Goal: Task Accomplishment & Management: Manage account settings

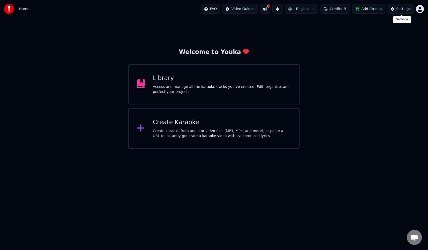
click at [401, 10] on div "Settings" at bounding box center [403, 9] width 14 height 5
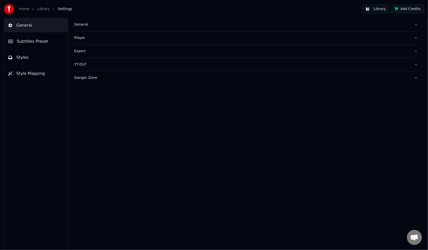
click at [25, 58] on span "Styles" at bounding box center [22, 57] width 12 height 6
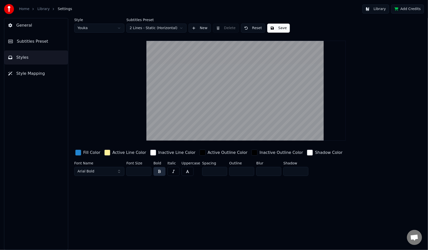
click at [118, 172] on button "Arial Bold" at bounding box center [99, 171] width 50 height 9
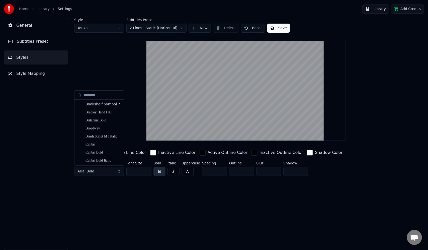
scroll to position [551, 0]
click at [105, 122] on div "Broadway" at bounding box center [103, 122] width 36 height 5
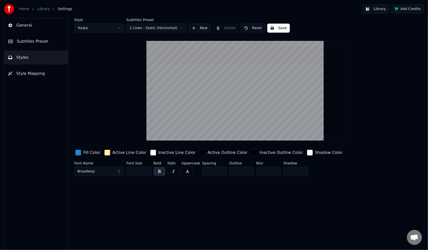
click at [146, 170] on input "**" at bounding box center [138, 171] width 25 height 9
click at [146, 170] on input "***" at bounding box center [138, 171] width 25 height 9
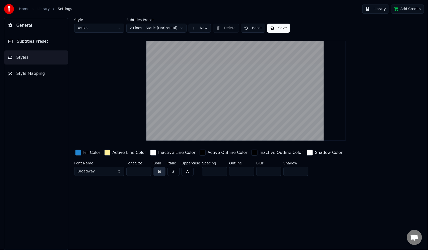
click at [146, 170] on input "***" at bounding box center [138, 171] width 25 height 9
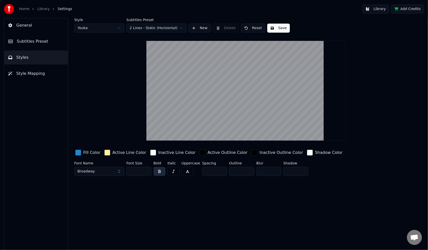
click at [146, 170] on input "***" at bounding box center [138, 171] width 25 height 9
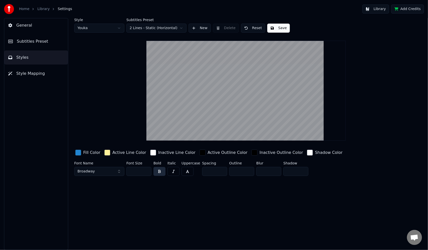
click at [146, 170] on input "***" at bounding box center [138, 171] width 25 height 9
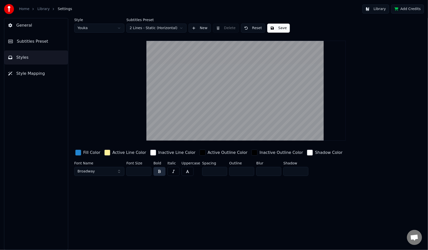
type input "***"
click at [146, 170] on input "***" at bounding box center [138, 171] width 25 height 9
click at [112, 169] on button "Broadway" at bounding box center [99, 171] width 50 height 9
click at [17, 25] on span "General" at bounding box center [24, 25] width 16 height 6
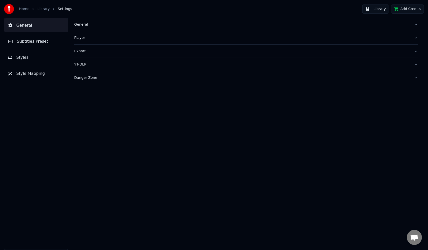
click at [25, 8] on link "Home" at bounding box center [24, 9] width 10 height 5
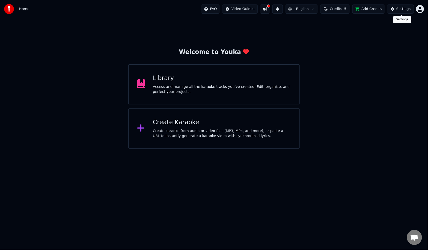
click at [405, 9] on div "Settings" at bounding box center [403, 9] width 14 height 5
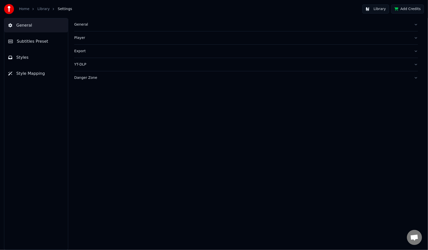
click at [24, 7] on link "Home" at bounding box center [24, 9] width 10 height 5
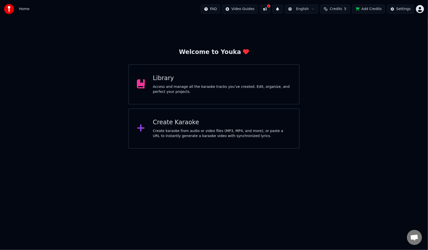
click at [420, 11] on html "Home FAQ Video Guides English Credits 5 Add Credits Settings Welcome to Youka L…" at bounding box center [214, 74] width 428 height 148
click at [390, 28] on div "Billing" at bounding box center [398, 32] width 58 height 8
click at [239, 9] on html "Home FAQ Video Guides English Credits 5 Add Credits Settings Welcome to Youka L…" at bounding box center [214, 74] width 428 height 148
click at [318, 28] on html "Home FAQ Video Guides English Credits 5 Add Credits Settings Welcome to Youka L…" at bounding box center [214, 74] width 428 height 148
click at [400, 8] on div "Settings" at bounding box center [403, 9] width 14 height 5
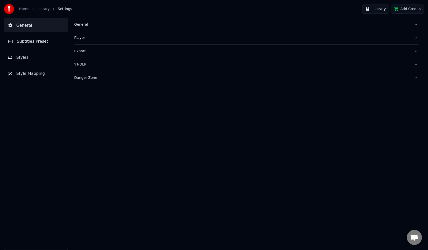
click at [23, 10] on link "Home" at bounding box center [24, 9] width 10 height 5
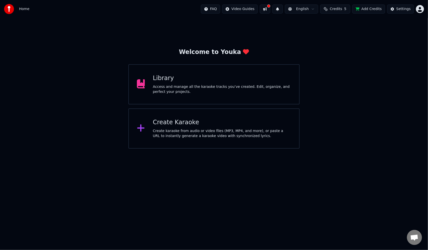
click at [421, 10] on html "Home FAQ Video Guides English Credits 5 Add Credits Settings Welcome to Youka L…" at bounding box center [214, 74] width 428 height 148
click at [387, 91] on html "Home FAQ Video Guides English Credits 5 Add Credits Settings Welcome to Youka L…" at bounding box center [214, 74] width 428 height 148
click at [190, 79] on div "Library" at bounding box center [222, 78] width 138 height 8
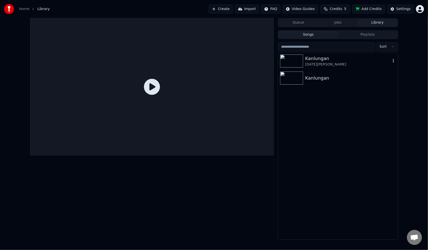
click at [312, 62] on div "[DATE][PERSON_NAME]" at bounding box center [347, 64] width 85 height 5
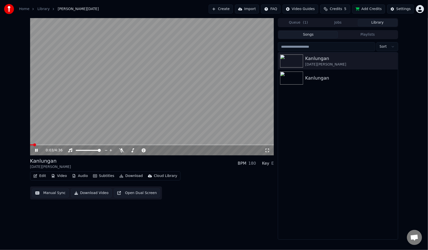
click at [37, 150] on icon at bounding box center [36, 150] width 3 height 3
click at [405, 9] on div "Settings" at bounding box center [403, 9] width 14 height 5
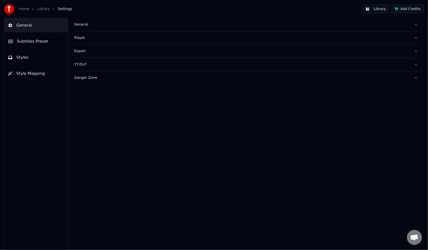
click at [33, 54] on button "Styles" at bounding box center [36, 57] width 64 height 14
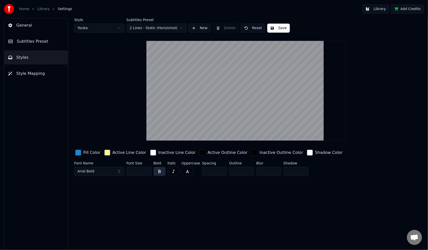
click at [29, 40] on span "Subtitles Preset" at bounding box center [32, 41] width 31 height 6
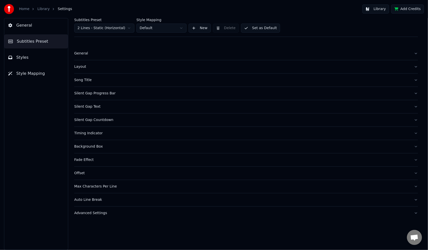
click at [69, 67] on div "Subtitles Preset 2 Lines - Static (Horizontal) Style Mapping Default New Delete…" at bounding box center [246, 134] width 364 height 232
click at [76, 67] on div "Layout" at bounding box center [242, 66] width 336 height 5
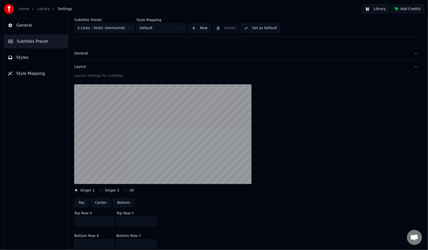
click at [85, 54] on div "General" at bounding box center [242, 53] width 336 height 5
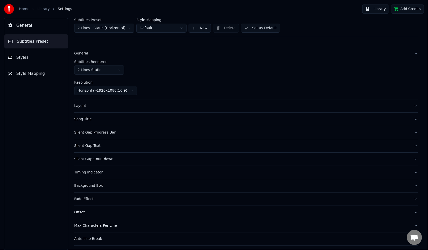
click at [90, 120] on div "Song Title" at bounding box center [242, 119] width 336 height 5
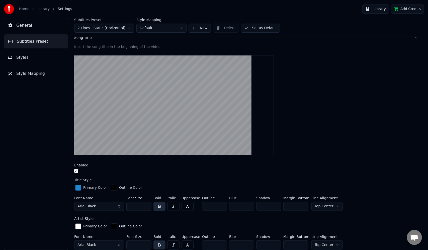
scroll to position [50, 0]
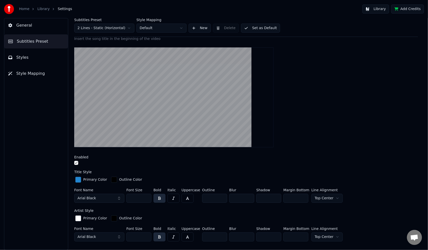
click at [118, 198] on button "Arial Black" at bounding box center [99, 197] width 50 height 9
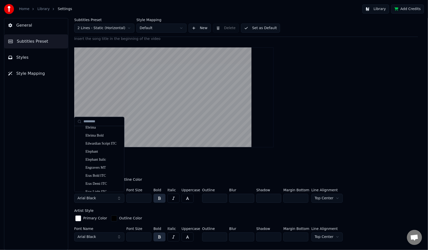
scroll to position [1373, 0]
click at [102, 160] on div "Freestyle Script" at bounding box center [103, 160] width 36 height 5
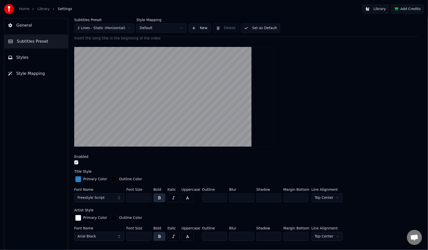
scroll to position [50, 0]
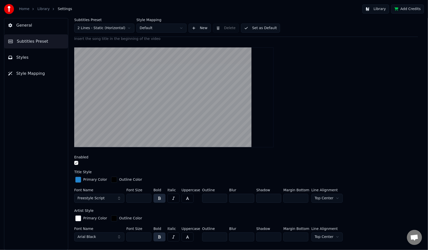
click at [158, 198] on button "button" at bounding box center [159, 197] width 12 height 9
click at [185, 88] on video at bounding box center [173, 97] width 199 height 100
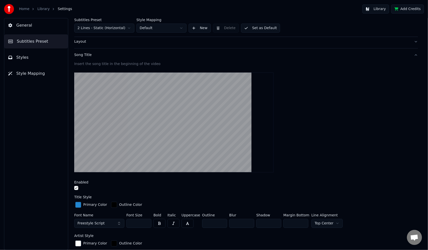
click at [26, 58] on span "Styles" at bounding box center [22, 57] width 12 height 6
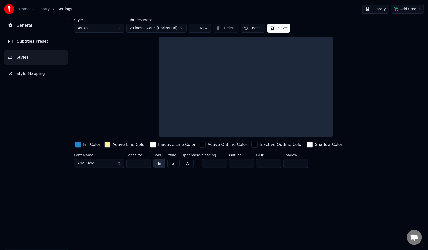
scroll to position [0, 0]
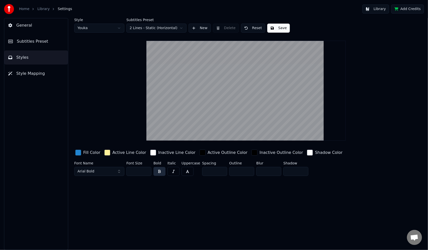
click at [34, 40] on span "Subtitles Preset" at bounding box center [32, 41] width 31 height 6
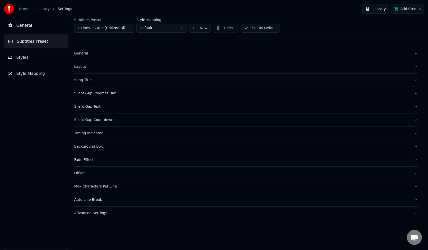
click at [96, 212] on div "Advanced Settings" at bounding box center [242, 212] width 336 height 5
click at [25, 75] on span "Style Mapping" at bounding box center [30, 73] width 29 height 6
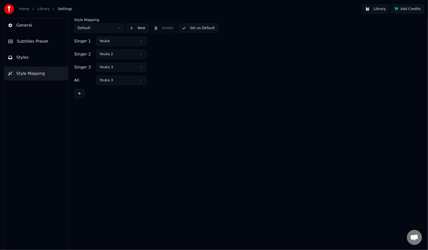
click at [119, 26] on html "Home Library Settings Library Add Credits General Subtitles Preset Styles Style…" at bounding box center [214, 125] width 428 height 250
click at [203, 67] on html "Home Library Settings Library Add Credits General Subtitles Preset Styles Style…" at bounding box center [214, 125] width 428 height 250
click at [23, 58] on span "Styles" at bounding box center [22, 57] width 12 height 6
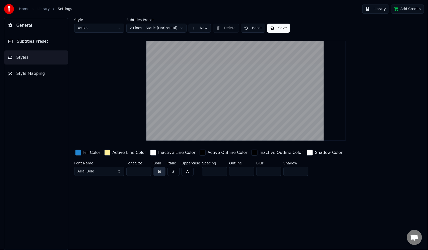
click at [106, 153] on div "button" at bounding box center [107, 152] width 6 height 6
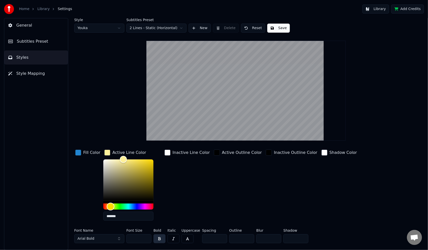
type input "*******"
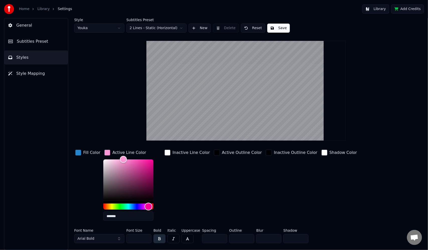
click at [147, 206] on div "Hue" at bounding box center [128, 206] width 50 height 6
click at [78, 152] on div "button" at bounding box center [78, 152] width 6 height 6
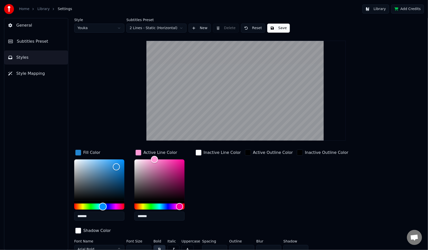
type input "*******"
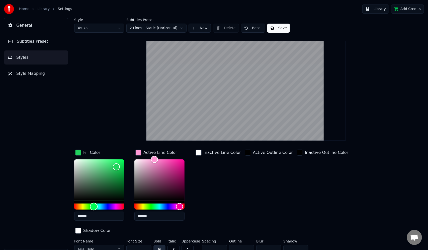
click at [94, 206] on div "Hue" at bounding box center [99, 206] width 50 height 6
click at [40, 57] on button "Styles" at bounding box center [36, 57] width 64 height 14
click at [39, 59] on button "Styles" at bounding box center [36, 57] width 64 height 14
click at [117, 245] on button "Arial Bold" at bounding box center [99, 249] width 50 height 9
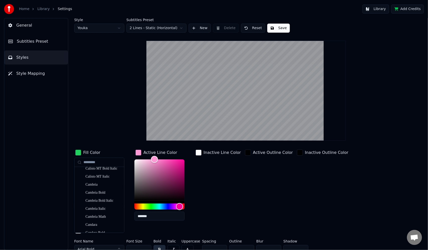
scroll to position [827, 0]
click at [100, 219] on div "CityBlueprint" at bounding box center [103, 218] width 36 height 5
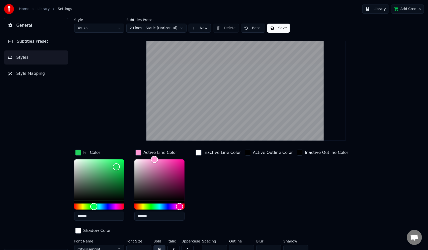
click at [38, 56] on button "Styles" at bounding box center [36, 57] width 64 height 14
click at [38, 42] on span "Subtitles Preset" at bounding box center [32, 41] width 31 height 6
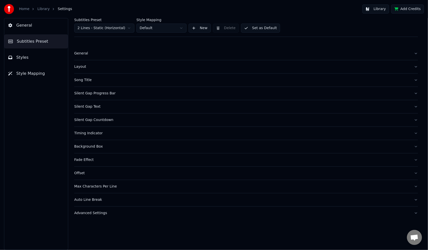
click at [83, 82] on div "Song Title" at bounding box center [242, 79] width 336 height 5
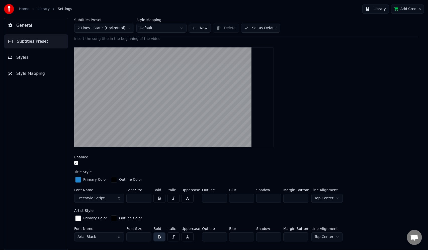
scroll to position [75, 0]
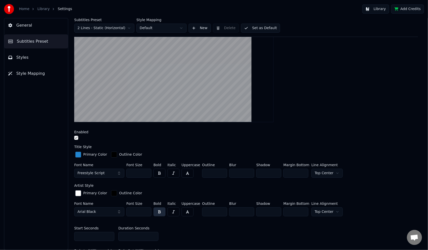
click at [119, 211] on button "Arial Black" at bounding box center [99, 211] width 50 height 9
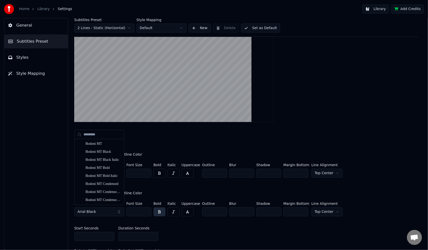
scroll to position [376, 0]
click at [105, 153] on div "Blackadder ITC" at bounding box center [103, 152] width 36 height 5
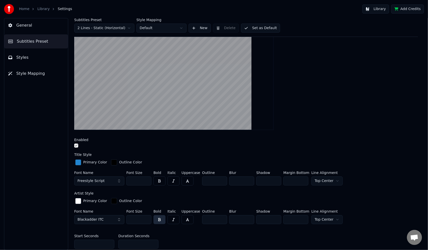
scroll to position [75, 0]
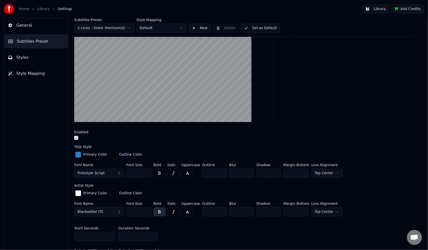
click at [21, 9] on link "Home" at bounding box center [24, 9] width 10 height 5
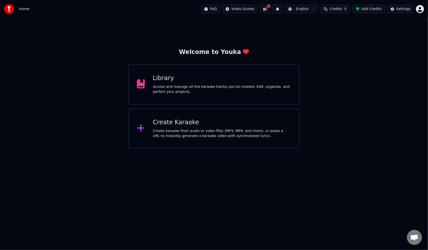
click at [193, 83] on div "Library Access and manage all the karaoke tracks you’ve created. Edit, organize…" at bounding box center [222, 84] width 138 height 20
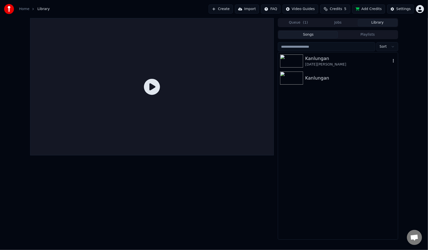
click at [317, 59] on div "Kanlungan" at bounding box center [347, 58] width 85 height 7
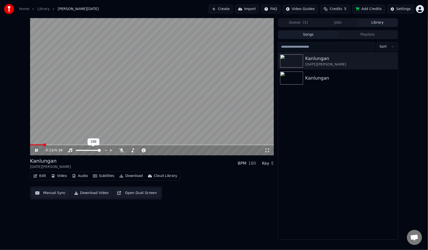
click at [86, 150] on span at bounding box center [88, 150] width 25 height 1
click at [35, 150] on icon at bounding box center [36, 150] width 3 height 4
drag, startPoint x: 47, startPoint y: 143, endPoint x: 41, endPoint y: 146, distance: 7.2
click at [33, 145] on div "0:18 / 4:36" at bounding box center [152, 86] width 244 height 137
click at [30, 144] on span at bounding box center [30, 144] width 0 height 1
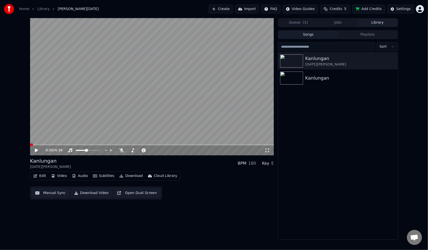
click at [37, 148] on icon at bounding box center [40, 150] width 12 height 4
click at [400, 9] on div "Settings" at bounding box center [403, 9] width 14 height 5
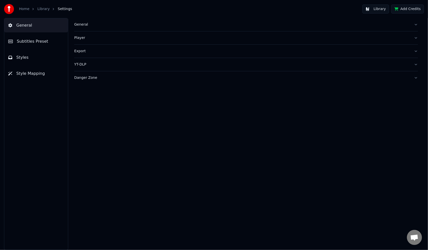
click at [23, 57] on span "Styles" at bounding box center [22, 57] width 12 height 6
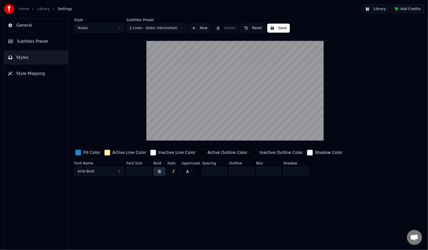
click at [118, 172] on button "Arial Bold" at bounding box center [99, 171] width 50 height 9
click at [96, 153] on div "AMGDT" at bounding box center [103, 152] width 36 height 5
click at [119, 170] on button "AMGDT" at bounding box center [99, 171] width 50 height 9
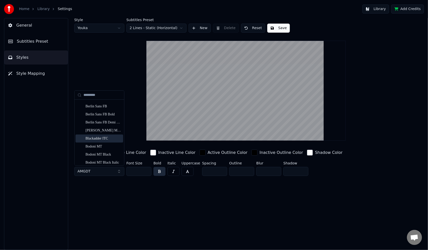
scroll to position [376, 0]
click at [100, 130] on div "Bodoni MT Black" at bounding box center [103, 129] width 36 height 5
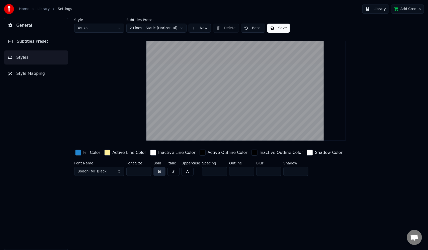
click at [118, 171] on button "Bodoni MT Black" at bounding box center [99, 171] width 50 height 9
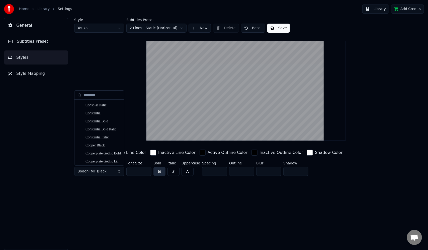
scroll to position [977, 0]
click at [102, 138] on div "Cooper Black" at bounding box center [103, 137] width 36 height 5
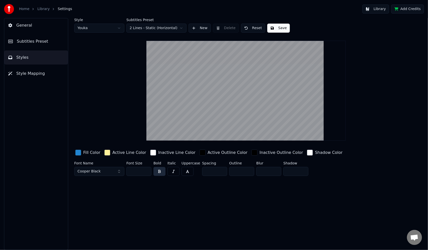
drag, startPoint x: 135, startPoint y: 171, endPoint x: 128, endPoint y: 172, distance: 6.6
click at [128, 172] on input "**" at bounding box center [138, 171] width 25 height 9
type input "*"
type input "***"
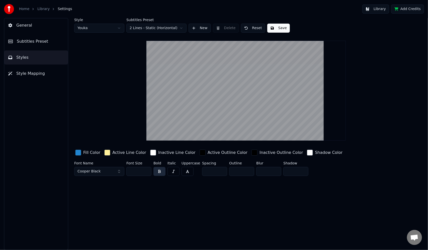
click at [248, 169] on input "**" at bounding box center [241, 171] width 25 height 9
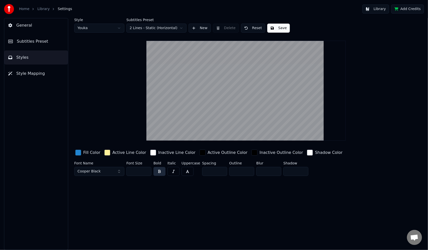
click at [248, 169] on input "**" at bounding box center [241, 171] width 25 height 9
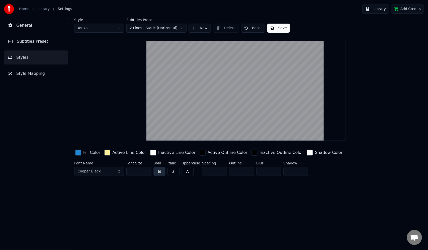
drag, startPoint x: 239, startPoint y: 171, endPoint x: 230, endPoint y: 173, distance: 9.6
click at [230, 173] on input "**" at bounding box center [241, 171] width 25 height 9
click at [292, 188] on div "Style Youka Subtitles Preset 2 Lines - Static (Horizontal) New Delete Reset Sav…" at bounding box center [246, 134] width 364 height 232
drag, startPoint x: 241, startPoint y: 171, endPoint x: 227, endPoint y: 171, distance: 14.3
click at [227, 171] on div "Font Name [PERSON_NAME] Black Font Size *** Bold Italic Uppercase Spacing * Out…" at bounding box center [224, 169] width 300 height 17
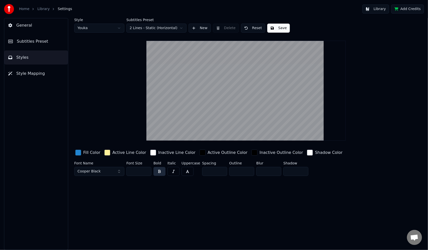
type input "*"
click at [308, 199] on div "Style Youka Subtitles Preset 2 Lines - Static (Horizontal) New Delete Reset Sav…" at bounding box center [246, 134] width 364 height 232
click at [220, 169] on input "*" at bounding box center [214, 171] width 25 height 9
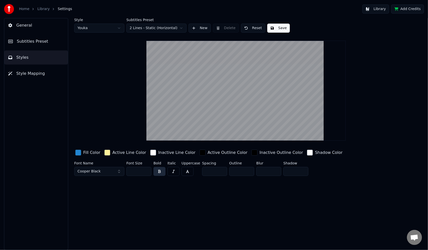
click at [220, 169] on input "*" at bounding box center [214, 171] width 25 height 9
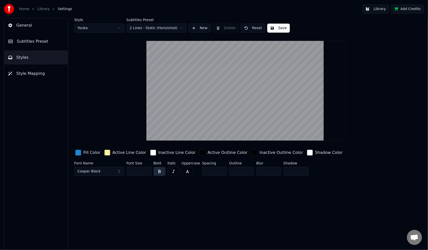
click at [220, 169] on input "*" at bounding box center [214, 171] width 25 height 9
drag, startPoint x: 206, startPoint y: 170, endPoint x: 198, endPoint y: 172, distance: 8.2
click at [198, 172] on div "Font Name [PERSON_NAME] Black Font Size *** Bold Italic Uppercase Spacing * Out…" at bounding box center [224, 169] width 300 height 17
type input "*"
click at [35, 42] on span "Subtitles Preset" at bounding box center [32, 41] width 31 height 6
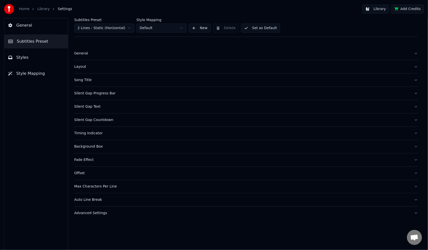
click at [87, 79] on div "Song Title" at bounding box center [242, 79] width 336 height 5
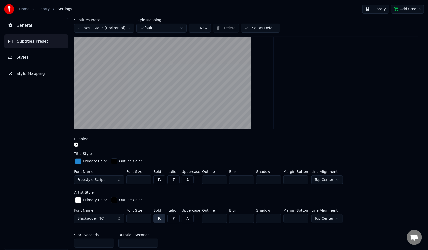
scroll to position [75, 0]
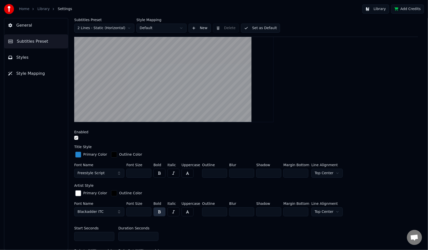
click at [118, 171] on button "Freestyle Script" at bounding box center [99, 172] width 50 height 9
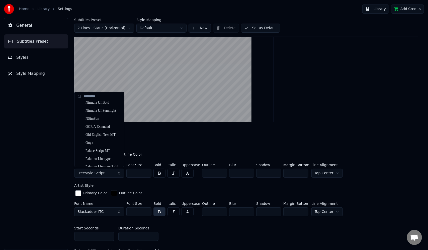
scroll to position [2764, 0]
click at [97, 155] on div "Ravie" at bounding box center [103, 155] width 36 height 5
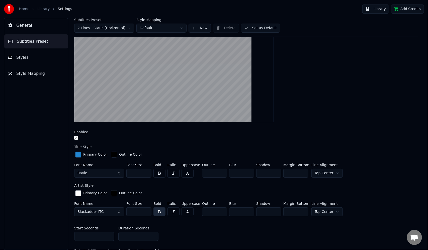
click at [119, 172] on button "Ravie" at bounding box center [99, 172] width 50 height 9
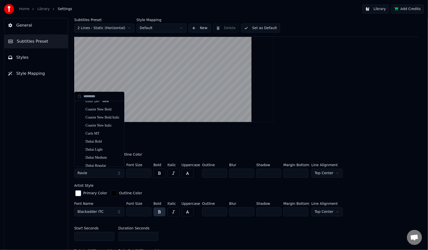
scroll to position [1103, 0]
click at [105, 133] on div "Dubai Bold" at bounding box center [103, 133] width 36 height 5
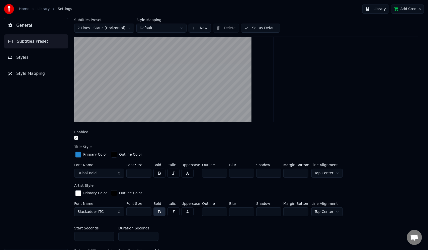
click at [119, 210] on button "Blackadder ITC" at bounding box center [99, 211] width 50 height 9
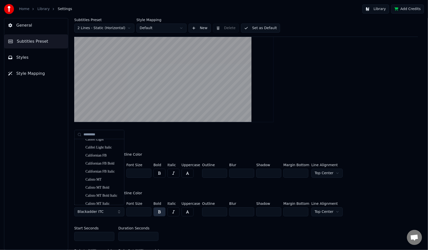
scroll to position [652, 0]
click at [109, 188] on div "Cambria Bold" at bounding box center [103, 189] width 36 height 5
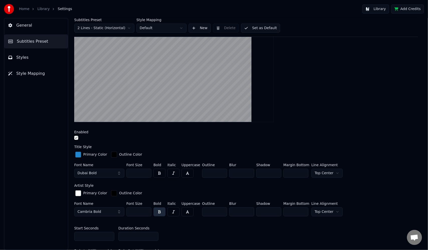
click at [118, 211] on button "Cambria Bold" at bounding box center [99, 211] width 50 height 9
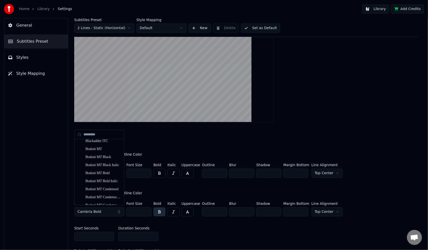
scroll to position [451, 0]
click at [102, 173] on div "Book Antiqua" at bounding box center [103, 173] width 36 height 5
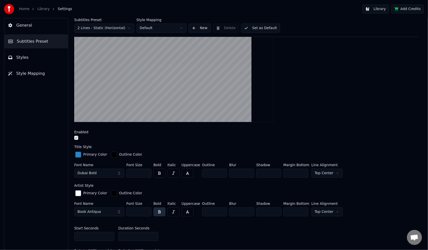
click at [119, 171] on button "Dubai Bold" at bounding box center [99, 172] width 50 height 9
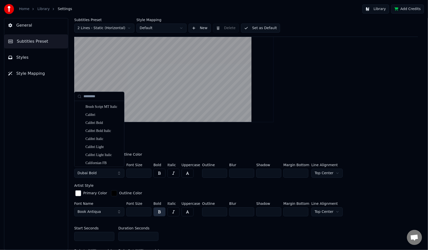
scroll to position [551, 0]
click at [99, 124] on div "Broadway" at bounding box center [103, 123] width 36 height 5
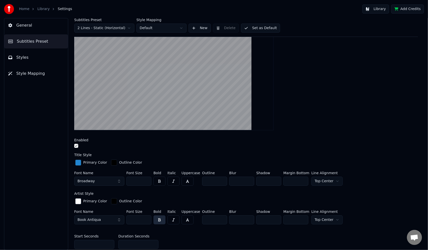
scroll to position [75, 0]
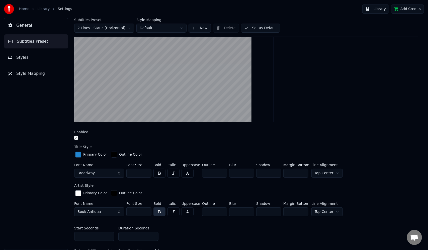
drag, startPoint x: 137, startPoint y: 209, endPoint x: 126, endPoint y: 211, distance: 11.7
click at [126, 211] on div "Font Name Book Antiqua Font Size *** Bold Italic Uppercase Outline * Blur * Sha…" at bounding box center [246, 210] width 344 height 17
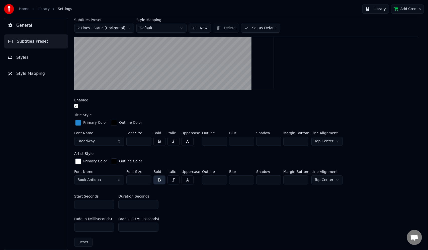
scroll to position [125, 0]
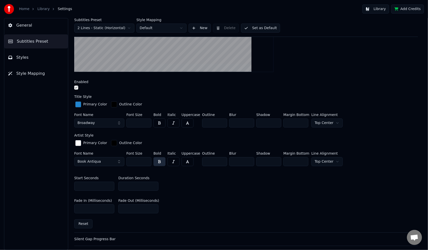
type input "***"
click at [153, 184] on input "*" at bounding box center [138, 185] width 40 height 9
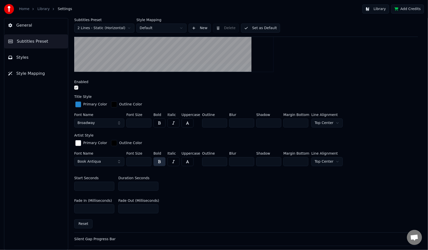
click at [153, 184] on input "*" at bounding box center [138, 185] width 40 height 9
type input "**"
click at [153, 184] on input "**" at bounding box center [138, 185] width 40 height 9
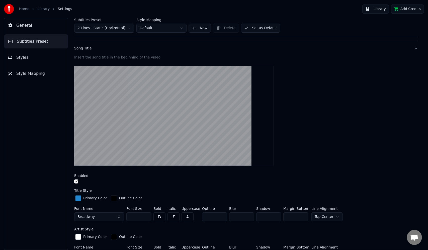
scroll to position [25, 0]
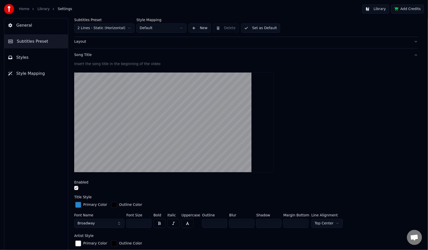
click at [25, 9] on link "Home" at bounding box center [24, 9] width 10 height 5
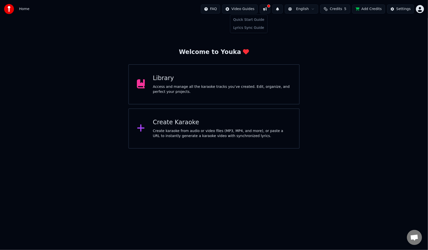
click at [250, 9] on html "Home FAQ Video Guides English Credits 5 Add Credits Settings Welcome to Youka L…" at bounding box center [214, 74] width 428 height 148
click at [344, 44] on html "Home FAQ Video Guides English Credits 5 Add Credits Settings Welcome to Youka L…" at bounding box center [214, 74] width 428 height 148
click at [400, 9] on div "Settings" at bounding box center [403, 9] width 14 height 5
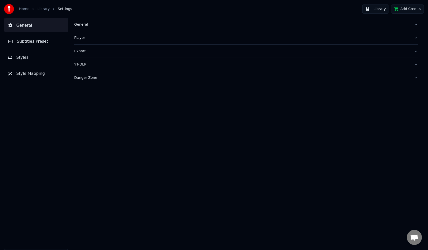
click at [29, 41] on span "Subtitles Preset" at bounding box center [32, 41] width 31 height 6
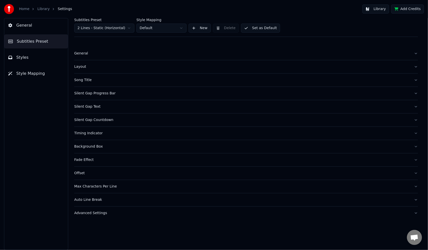
click at [42, 8] on link "Library" at bounding box center [43, 9] width 12 height 5
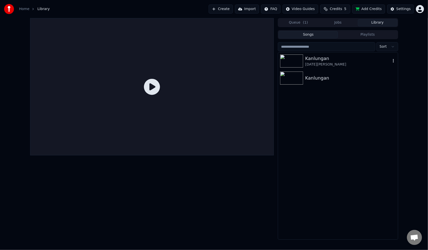
click at [343, 65] on div "[DATE][PERSON_NAME]" at bounding box center [347, 64] width 85 height 5
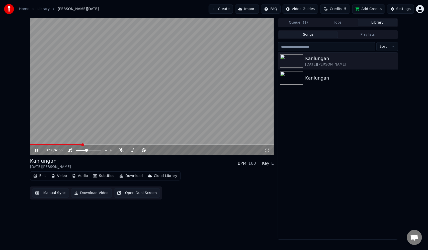
click at [164, 106] on video at bounding box center [152, 86] width 244 height 137
click at [92, 10] on span "[PERSON_NAME][DATE]" at bounding box center [78, 9] width 41 height 5
click at [402, 9] on div "Settings" at bounding box center [403, 9] width 14 height 5
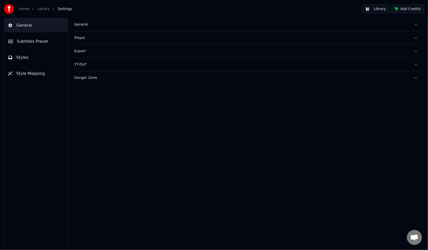
click at [29, 41] on span "Subtitles Preset" at bounding box center [32, 41] width 31 height 6
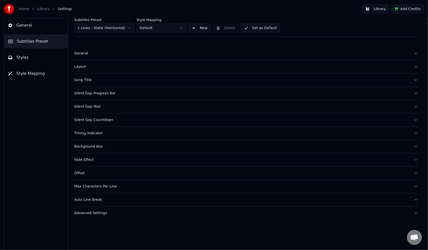
click at [83, 67] on div "Layout" at bounding box center [242, 66] width 336 height 5
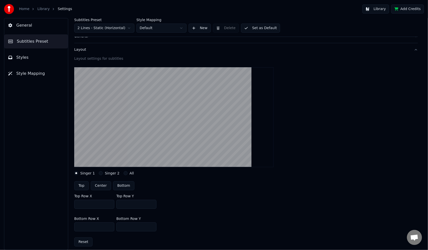
scroll to position [25, 0]
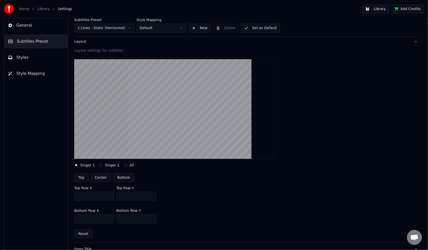
click at [100, 178] on button "Center" at bounding box center [101, 177] width 20 height 9
type input "***"
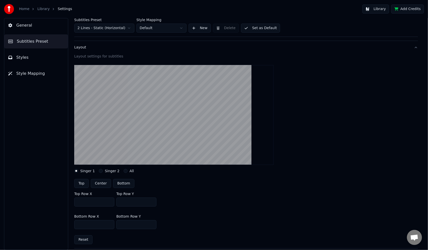
scroll to position [0, 0]
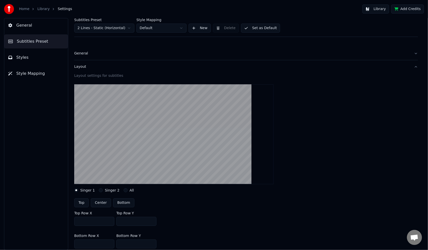
click at [128, 29] on html "Home Library Settings Library Add Credits General Subtitles Preset Styles Style…" at bounding box center [214, 125] width 428 height 250
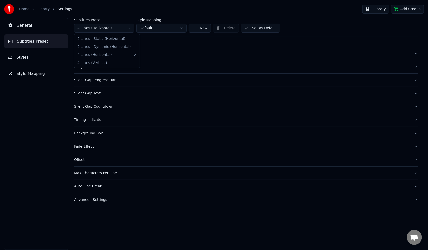
click at [128, 29] on html "Home Library Settings Library Add Credits General Subtitles Preset Styles Style…" at bounding box center [214, 125] width 428 height 250
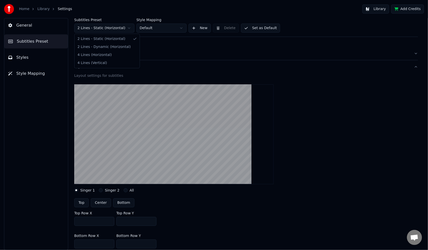
click at [126, 29] on html "Home Library Settings Library Add Credits General Subtitles Preset Styles Style…" at bounding box center [214, 125] width 428 height 250
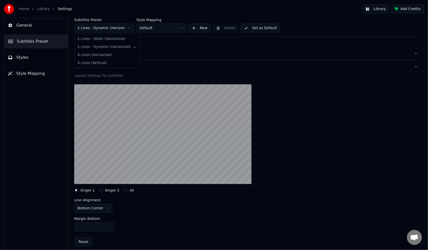
click at [128, 29] on html "Home Library Settings Library Add Credits General Subtitles Preset Styles Style…" at bounding box center [214, 125] width 428 height 250
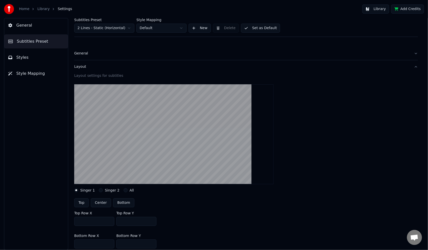
click at [40, 9] on link "Library" at bounding box center [43, 9] width 12 height 5
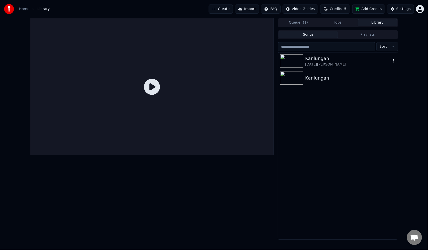
click at [320, 61] on div "Kanlungan" at bounding box center [347, 58] width 85 height 7
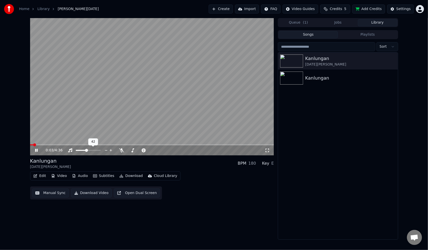
click at [82, 149] on div at bounding box center [93, 150] width 40 height 5
click at [80, 151] on span at bounding box center [81, 150] width 3 height 3
click at [36, 151] on icon at bounding box center [40, 150] width 12 height 4
click at [36, 145] on span at bounding box center [37, 144] width 3 height 3
click at [37, 150] on icon at bounding box center [36, 150] width 3 height 4
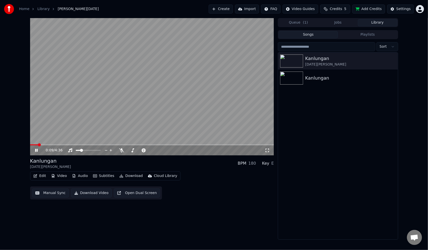
click at [37, 150] on icon at bounding box center [36, 150] width 3 height 3
click at [404, 10] on div "Settings" at bounding box center [403, 9] width 14 height 5
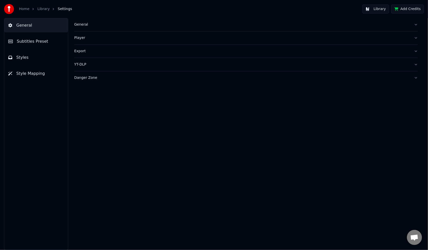
click at [30, 56] on button "Styles" at bounding box center [36, 57] width 64 height 14
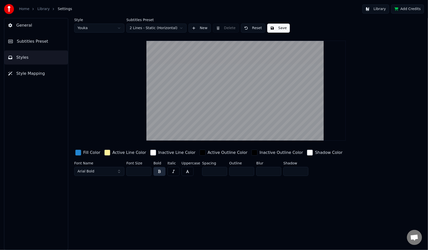
click at [33, 41] on span "Subtitles Preset" at bounding box center [32, 41] width 31 height 6
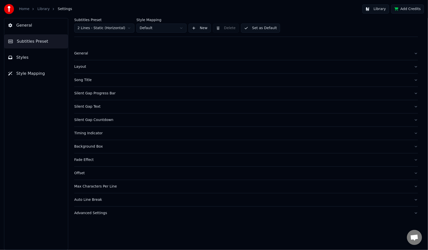
click at [83, 68] on div "Layout" at bounding box center [242, 66] width 336 height 5
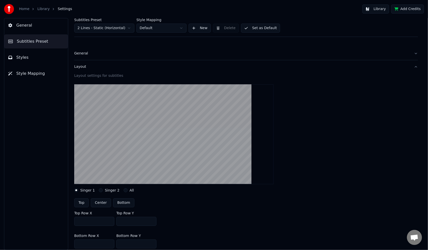
click at [23, 58] on span "Styles" at bounding box center [22, 57] width 12 height 6
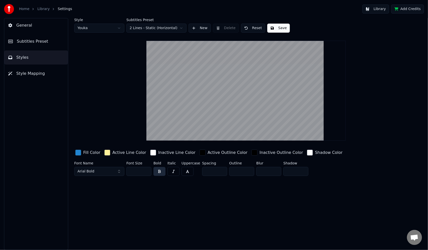
click at [32, 43] on span "Subtitles Preset" at bounding box center [32, 41] width 31 height 6
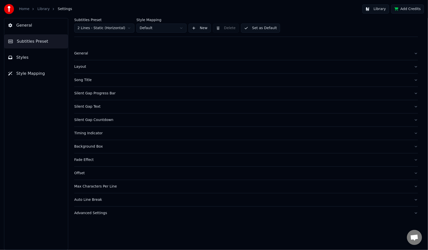
click at [89, 80] on div "Song Title" at bounding box center [242, 79] width 336 height 5
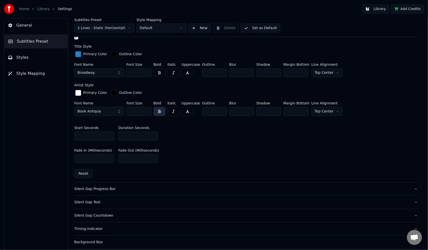
scroll to position [201, 0]
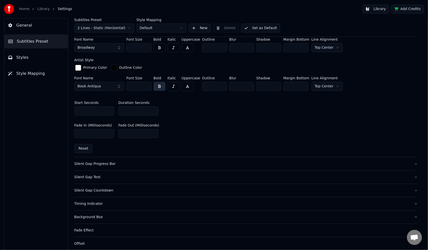
drag, startPoint x: 131, startPoint y: 111, endPoint x: 116, endPoint y: 109, distance: 14.9
click at [116, 109] on div "Start Seconds * Duration Seconds **" at bounding box center [246, 108] width 344 height 23
type input "*"
click at [41, 8] on link "Library" at bounding box center [43, 9] width 12 height 5
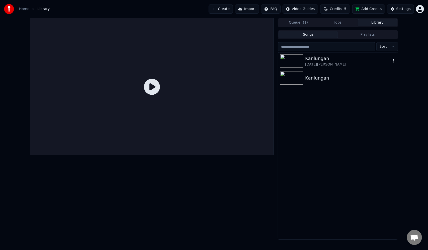
click at [324, 61] on div "Kanlungan" at bounding box center [347, 58] width 85 height 7
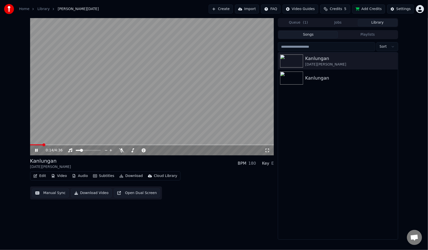
click at [217, 92] on video at bounding box center [152, 86] width 244 height 137
click at [127, 124] on video at bounding box center [152, 86] width 244 height 137
click at [140, 116] on video at bounding box center [152, 86] width 244 height 137
click at [33, 143] on span at bounding box center [34, 144] width 3 height 3
click at [140, 113] on video at bounding box center [152, 86] width 244 height 137
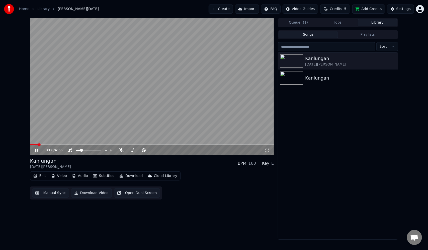
click at [199, 97] on video at bounding box center [152, 86] width 244 height 137
click at [30, 143] on span at bounding box center [31, 144] width 3 height 3
click at [161, 115] on video at bounding box center [152, 86] width 244 height 137
click at [220, 102] on video at bounding box center [152, 86] width 244 height 137
click at [403, 10] on div "Settings" at bounding box center [403, 9] width 14 height 5
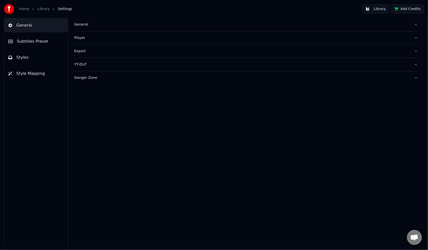
click at [31, 39] on span "Subtitles Preset" at bounding box center [32, 41] width 31 height 6
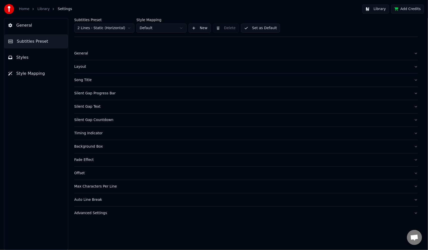
click at [79, 66] on div "Layout" at bounding box center [242, 66] width 336 height 5
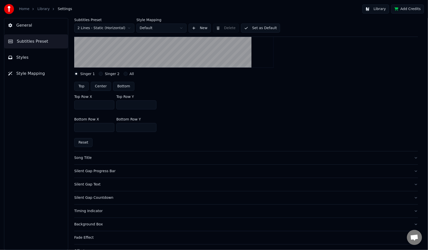
scroll to position [91, 0]
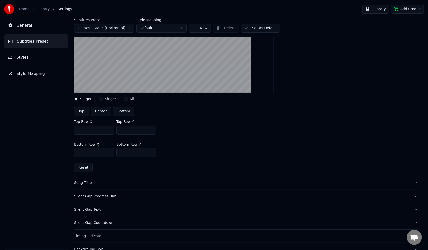
click at [21, 57] on span "Styles" at bounding box center [22, 57] width 12 height 6
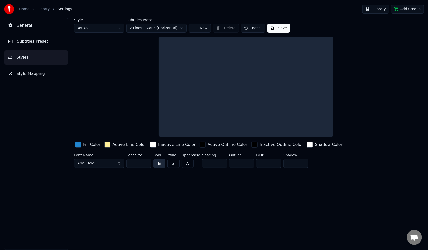
scroll to position [0, 0]
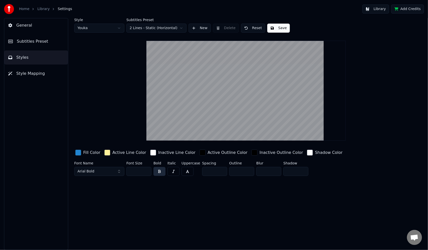
click at [247, 172] on input "*" at bounding box center [241, 171] width 25 height 9
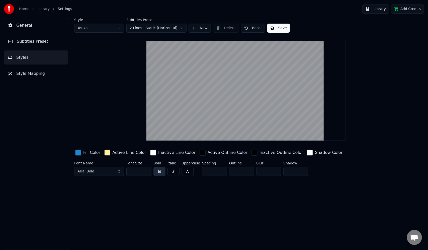
click at [248, 169] on input "*" at bounding box center [241, 171] width 25 height 9
type input "*"
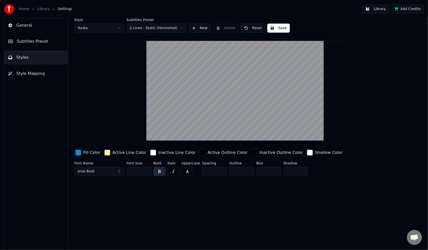
click at [248, 169] on input "*" at bounding box center [241, 171] width 25 height 9
click at [34, 39] on span "Subtitles Preset" at bounding box center [32, 41] width 31 height 6
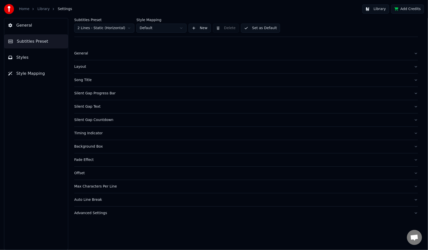
click at [82, 79] on div "Song Title" at bounding box center [242, 79] width 336 height 5
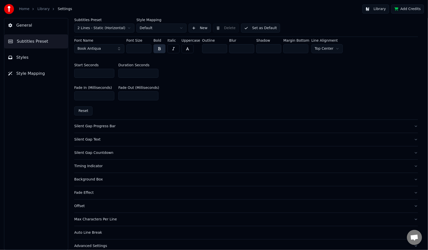
scroll to position [243, 0]
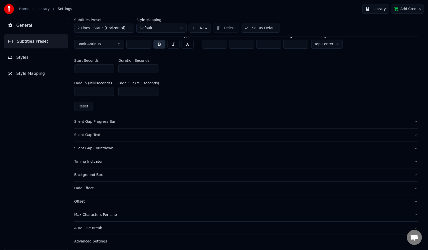
click at [88, 226] on div "Auto Line Break" at bounding box center [242, 227] width 336 height 5
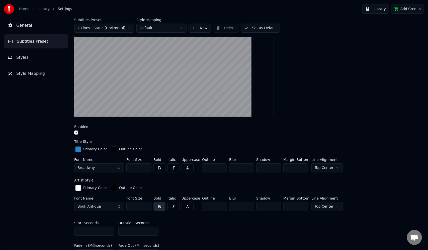
scroll to position [32, 0]
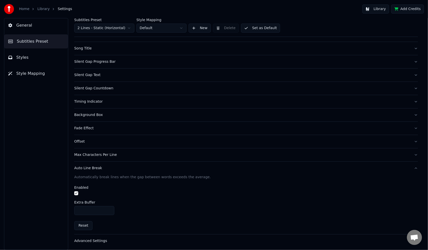
click at [35, 72] on span "Style Mapping" at bounding box center [30, 73] width 29 height 6
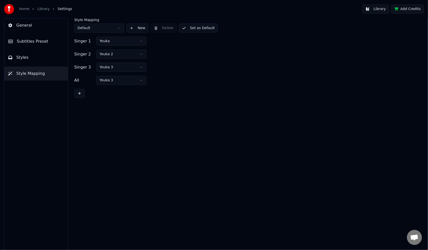
scroll to position [0, 0]
click at [24, 57] on span "Styles" at bounding box center [22, 57] width 12 height 6
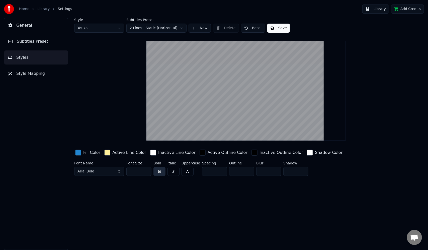
click at [34, 38] on span "Subtitles Preset" at bounding box center [32, 41] width 31 height 6
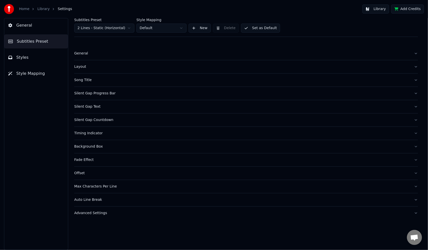
click at [90, 133] on div "Timing Indicator" at bounding box center [242, 133] width 336 height 5
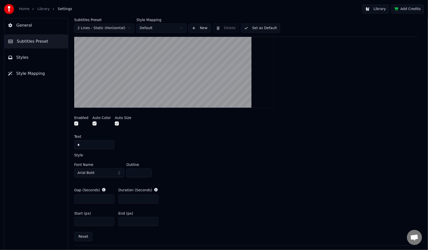
scroll to position [150, 0]
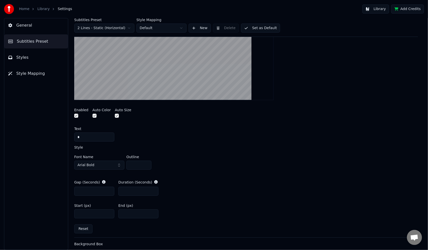
click at [153, 191] on input "*" at bounding box center [138, 190] width 40 height 9
type input "*"
click at [153, 188] on input "*" at bounding box center [138, 190] width 40 height 9
click at [91, 136] on input "*" at bounding box center [94, 136] width 40 height 9
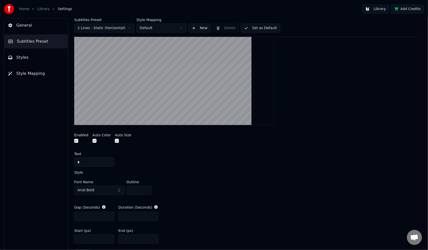
drag, startPoint x: 84, startPoint y: 161, endPoint x: 70, endPoint y: 161, distance: 14.0
click at [70, 161] on div "Subtitles Preset 2 Lines - Static (Horizontal) Style Mapping Default New Delete…" at bounding box center [246, 134] width 364 height 232
drag, startPoint x: 81, startPoint y: 161, endPoint x: 74, endPoint y: 162, distance: 7.6
click at [74, 162] on div "Subtitles Preset 2 Lines - Static (Horizontal) Style Mapping Default New Delete…" at bounding box center [246, 134] width 364 height 232
drag, startPoint x: 83, startPoint y: 161, endPoint x: 68, endPoint y: 162, distance: 14.3
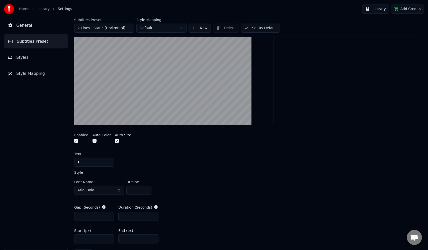
click at [68, 162] on div "Subtitles Preset 2 Lines - Static (Horizontal) Style Mapping Default New Delete…" at bounding box center [246, 134] width 364 height 232
drag, startPoint x: 84, startPoint y: 161, endPoint x: 76, endPoint y: 161, distance: 8.3
click at [76, 161] on input "*" at bounding box center [94, 161] width 40 height 9
type input "*"
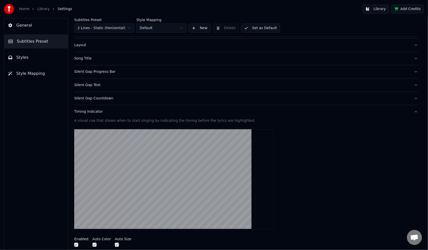
scroll to position [20, 0]
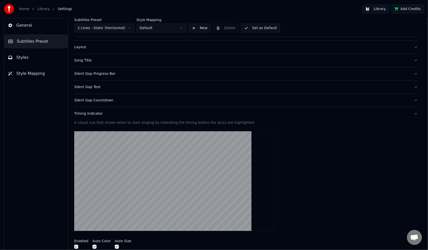
click at [104, 99] on div "Silent Gap Countdown" at bounding box center [242, 100] width 336 height 5
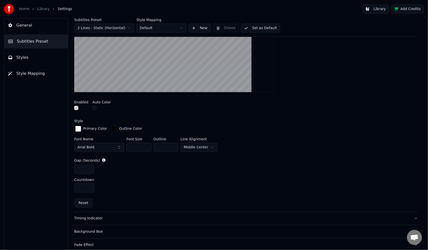
scroll to position [120, 0]
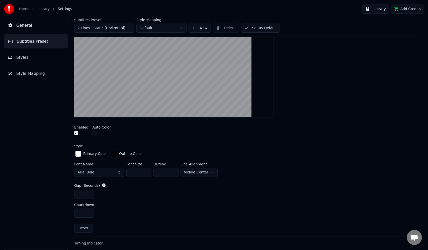
drag, startPoint x: 83, startPoint y: 193, endPoint x: 72, endPoint y: 193, distance: 11.0
click at [72, 193] on div "Subtitles Preset 2 Lines - Static (Horizontal) Style Mapping Default New Delete…" at bounding box center [246, 134] width 364 height 232
click at [88, 193] on input "*" at bounding box center [84, 194] width 20 height 9
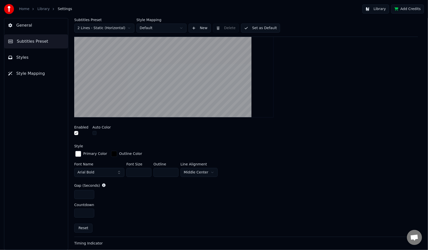
click at [88, 193] on input "*" at bounding box center [84, 194] width 20 height 9
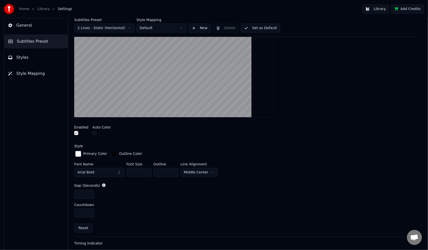
click at [88, 193] on input "*" at bounding box center [84, 194] width 20 height 9
click at [89, 191] on input "*" at bounding box center [84, 194] width 20 height 9
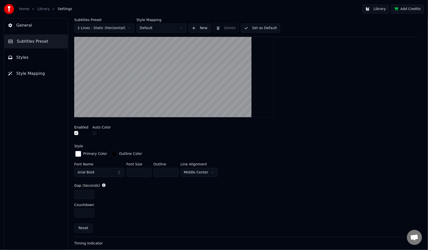
click at [89, 191] on input "*" at bounding box center [84, 194] width 20 height 9
type input "*"
click at [89, 191] on input "*" at bounding box center [84, 194] width 20 height 9
click at [90, 210] on input "*" at bounding box center [84, 212] width 20 height 9
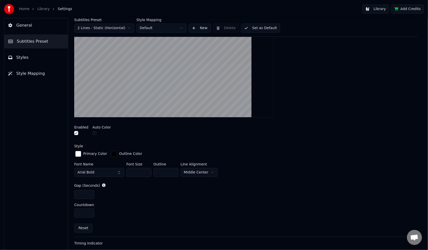
click at [89, 212] on input "*" at bounding box center [84, 212] width 20 height 9
click at [89, 210] on input "*" at bounding box center [84, 212] width 20 height 9
type input "*"
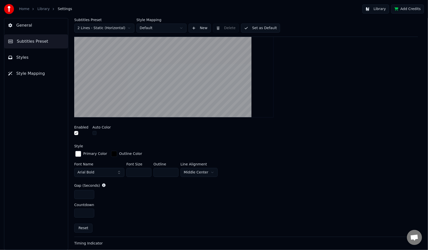
click at [89, 212] on input "*" at bounding box center [84, 212] width 20 height 9
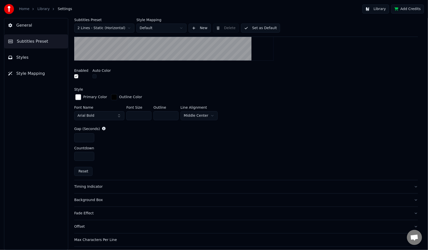
scroll to position [195, 0]
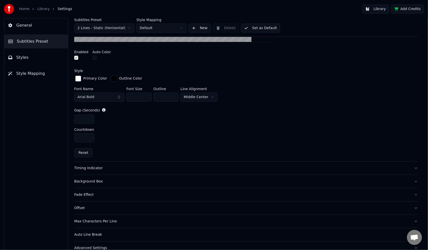
click at [84, 153] on button "Reset" at bounding box center [83, 152] width 18 height 9
click at [81, 151] on button "Reset" at bounding box center [83, 152] width 18 height 9
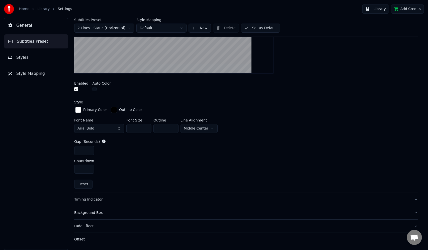
scroll to position [145, 0]
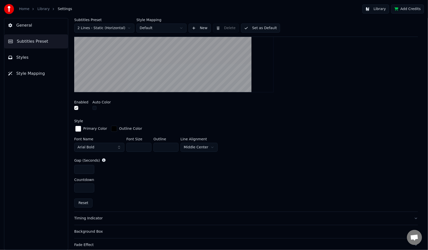
drag, startPoint x: 85, startPoint y: 167, endPoint x: 72, endPoint y: 167, distance: 12.8
click at [72, 167] on div "Subtitles Preset 2 Lines - Static (Horizontal) Style Mapping Default New Delete…" at bounding box center [246, 134] width 364 height 232
click at [149, 183] on div "*" at bounding box center [246, 187] width 344 height 9
click at [82, 202] on button "Reset" at bounding box center [83, 202] width 18 height 9
type input "*"
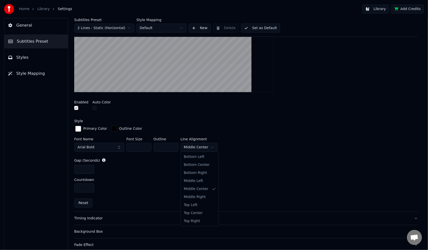
click at [210, 146] on html "Home Library Settings Library Add Credits General Subtitles Preset Styles Style…" at bounding box center [214, 125] width 428 height 250
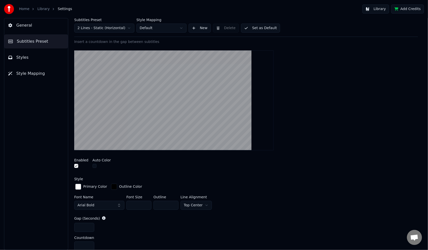
scroll to position [95, 0]
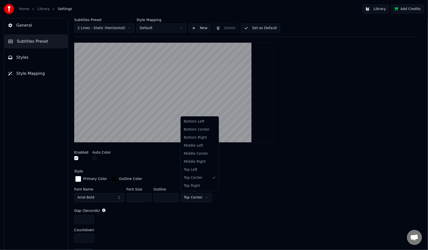
click at [202, 196] on html "Home Library Settings Library Add Credits General Subtitles Preset Styles Style…" at bounding box center [214, 125] width 428 height 250
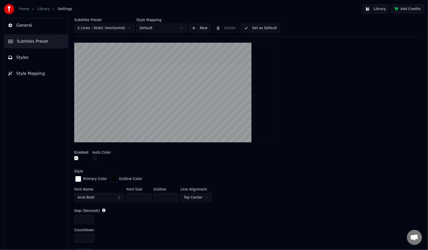
click at [139, 195] on html "Home Library Settings Library Add Credits General Subtitles Preset Styles Style…" at bounding box center [214, 125] width 428 height 250
drag, startPoint x: 135, startPoint y: 196, endPoint x: 126, endPoint y: 196, distance: 9.5
click at [126, 196] on div "Font Name Arial Bold Font Size ** Outline * Line Alignment Top Center" at bounding box center [246, 195] width 344 height 17
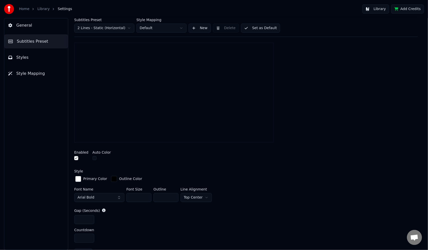
type input "*"
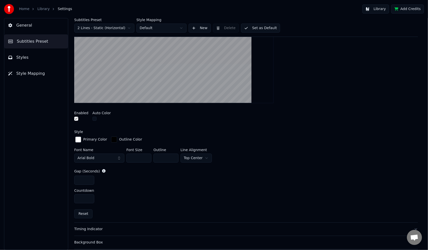
scroll to position [170, 0]
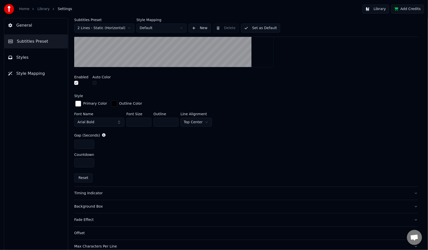
type input "***"
click at [87, 191] on div "Timing Indicator" at bounding box center [242, 192] width 336 height 5
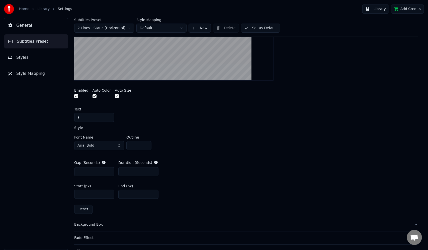
scroll to position [145, 0]
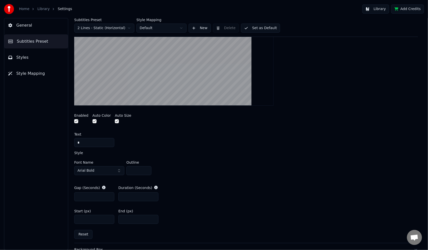
click at [381, 11] on button "Library" at bounding box center [375, 9] width 27 height 9
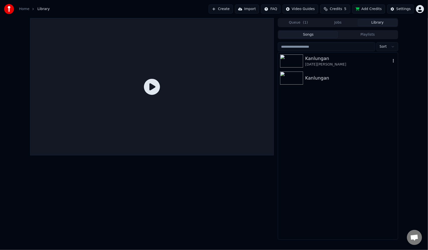
click at [315, 62] on div "[DATE][PERSON_NAME]" at bounding box center [347, 64] width 85 height 5
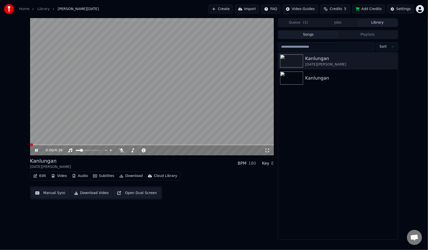
click at [30, 145] on span at bounding box center [30, 144] width 0 height 1
click at [101, 152] on span at bounding box center [99, 150] width 3 height 3
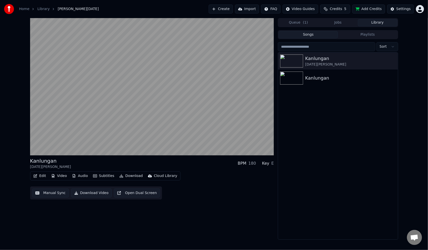
click at [403, 10] on div "Settings" at bounding box center [403, 9] width 14 height 5
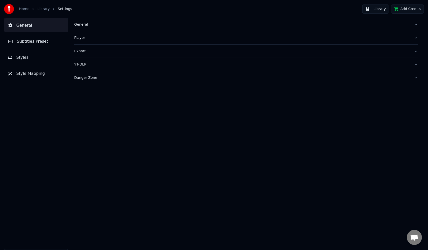
click at [20, 58] on span "Styles" at bounding box center [22, 57] width 12 height 6
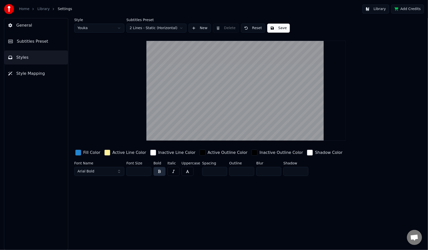
drag, startPoint x: 135, startPoint y: 172, endPoint x: 124, endPoint y: 175, distance: 11.3
click at [125, 172] on div "Font Name Arial Bold Font Size ** Bold Italic Uppercase Spacing * Outline * Blu…" at bounding box center [224, 169] width 300 height 17
drag, startPoint x: 138, startPoint y: 171, endPoint x: 129, endPoint y: 172, distance: 8.6
click at [129, 172] on input "***" at bounding box center [138, 171] width 25 height 9
type input "***"
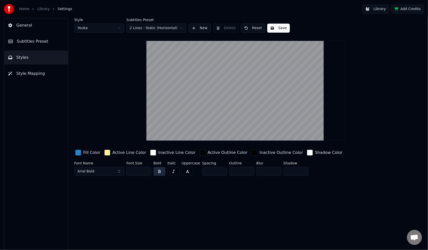
click at [31, 40] on span "Subtitles Preset" at bounding box center [32, 41] width 31 height 6
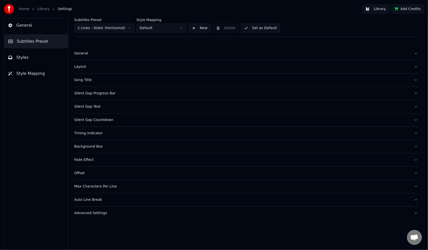
click at [83, 81] on div "Song Title" at bounding box center [242, 79] width 336 height 5
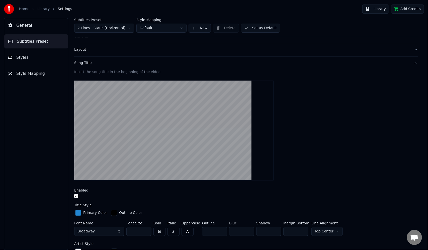
scroll to position [25, 0]
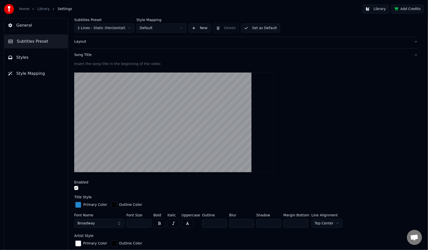
click at [146, 223] on input "***" at bounding box center [138, 223] width 25 height 9
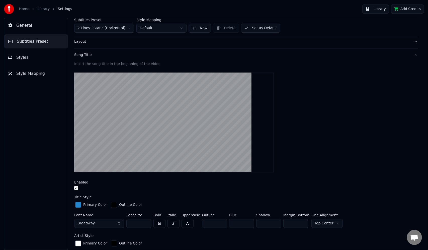
click at [146, 223] on input "***" at bounding box center [138, 223] width 25 height 9
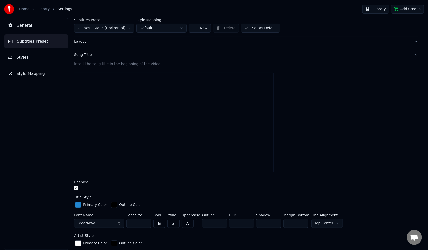
click at [146, 223] on input "***" at bounding box center [138, 223] width 25 height 9
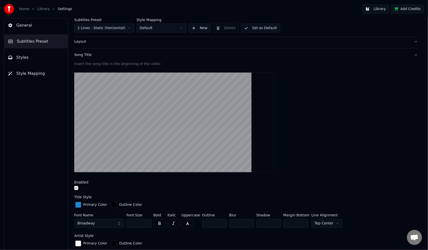
drag, startPoint x: 137, startPoint y: 222, endPoint x: 124, endPoint y: 222, distance: 13.0
click at [124, 222] on div "Font Name Broadway Font Size *** Bold Italic Uppercase Outline * Blur * Shadow …" at bounding box center [246, 221] width 344 height 17
type input "***"
click at [396, 173] on div at bounding box center [246, 122] width 344 height 108
click at [379, 9] on button "Library" at bounding box center [375, 9] width 27 height 9
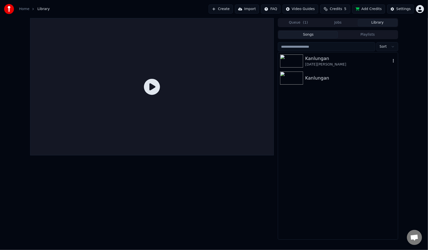
click at [323, 60] on div "Kanlungan" at bounding box center [347, 58] width 85 height 7
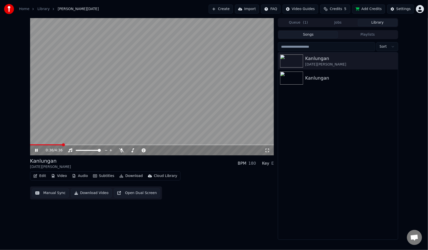
click at [267, 150] on icon at bounding box center [267, 150] width 5 height 4
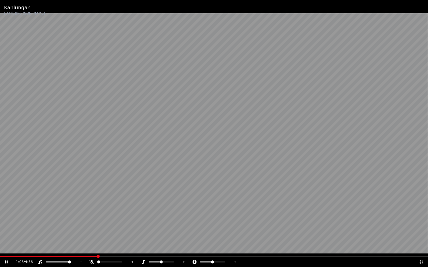
click at [71, 249] on span at bounding box center [69, 262] width 3 height 3
click at [423, 249] on icon at bounding box center [421, 262] width 5 height 4
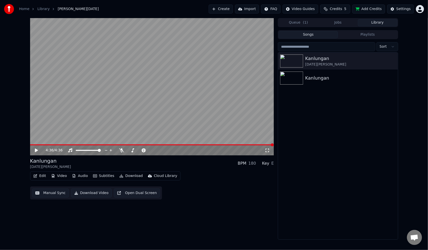
click at [48, 191] on button "Manual Sync" at bounding box center [50, 192] width 37 height 9
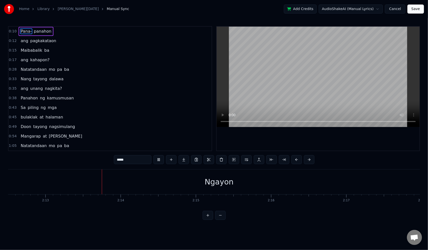
scroll to position [0, 9984]
drag, startPoint x: 212, startPoint y: 170, endPoint x: 178, endPoint y: 174, distance: 34.3
click at [178, 175] on div "Ngayon" at bounding box center [198, 181] width 972 height 25
type input "******"
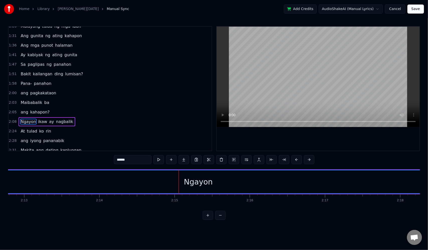
scroll to position [205, 0]
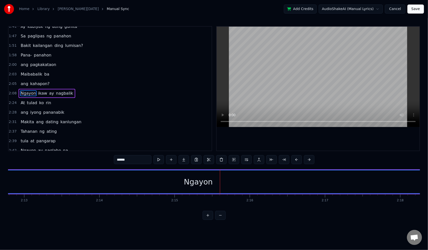
click at [180, 170] on div "Ngayon" at bounding box center [198, 181] width 972 height 23
click at [220, 220] on button at bounding box center [220, 215] width 11 height 9
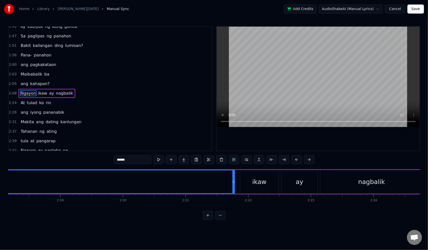
scroll to position [0, 8438]
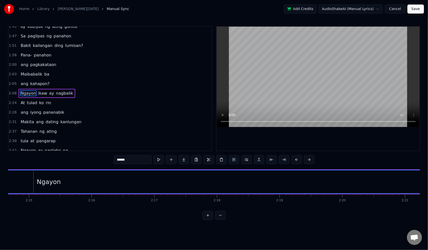
click at [220, 220] on button at bounding box center [220, 215] width 11 height 9
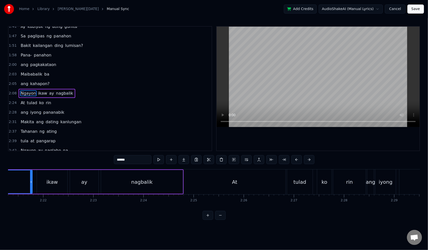
scroll to position [0, 6746]
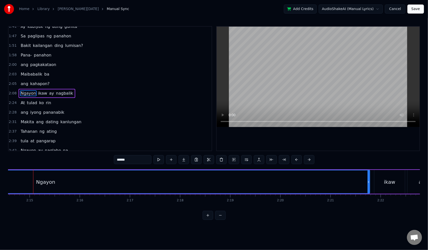
click at [220, 220] on button at bounding box center [220, 215] width 11 height 9
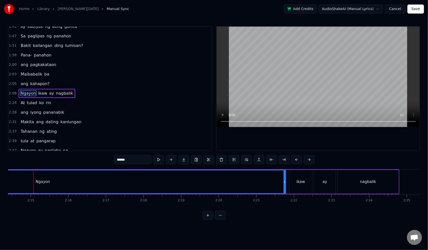
click at [220, 220] on button at bounding box center [220, 215] width 11 height 9
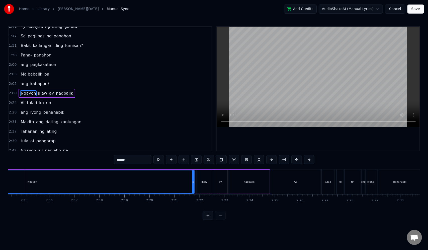
scroll to position [0, 3360]
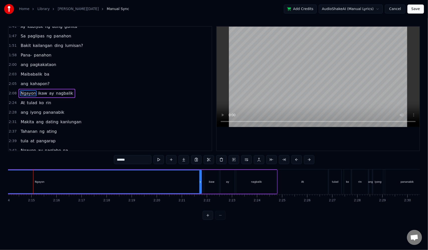
click at [220, 220] on div at bounding box center [214, 215] width 23 height 9
click at [220, 218] on div at bounding box center [214, 215] width 23 height 9
click at [207, 219] on button at bounding box center [208, 215] width 11 height 9
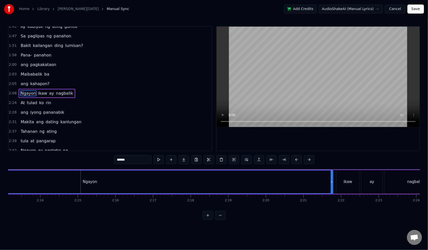
scroll to position [0, 5053]
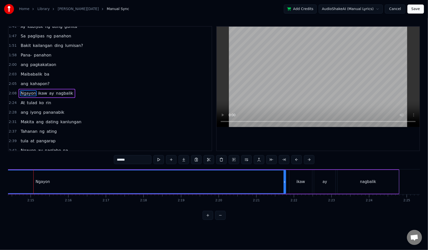
click at [207, 219] on button at bounding box center [208, 215] width 11 height 9
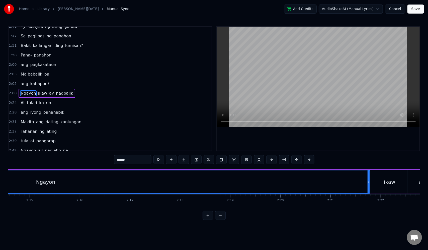
click at [207, 219] on button at bounding box center [208, 215] width 11 height 9
click at [219, 219] on button at bounding box center [220, 215] width 11 height 9
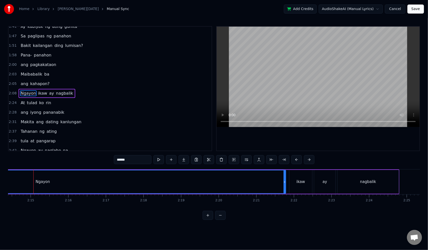
click at [219, 219] on button at bounding box center [220, 215] width 11 height 9
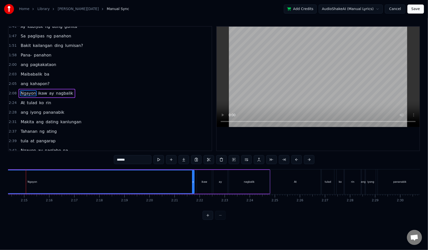
scroll to position [0, 3360]
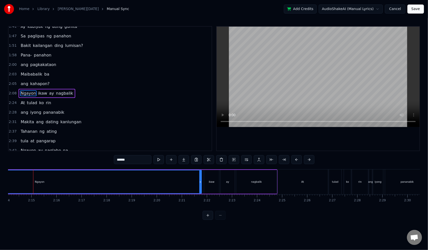
click at [219, 219] on div at bounding box center [214, 215] width 23 height 9
click at [207, 219] on button at bounding box center [208, 215] width 11 height 9
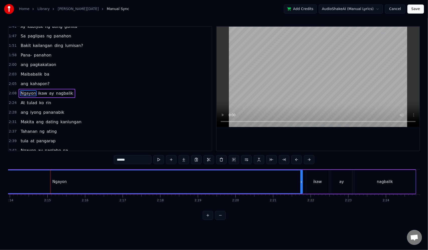
scroll to position [0, 5053]
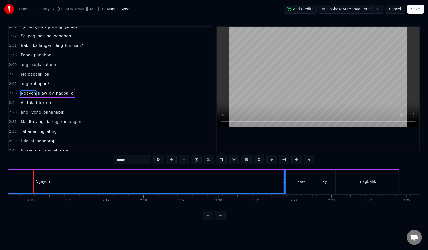
click at [207, 219] on button at bounding box center [208, 215] width 11 height 9
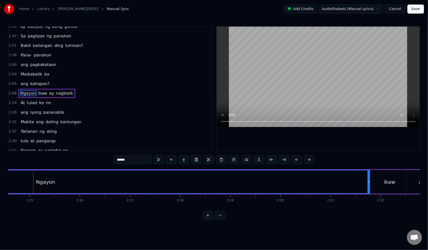
click at [207, 219] on button at bounding box center [208, 215] width 11 height 9
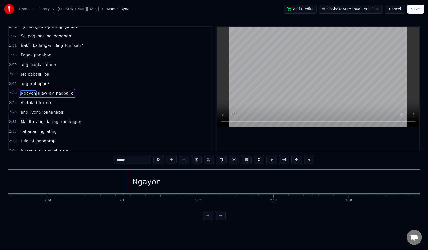
scroll to position [0, 10131]
click at [45, 170] on div "Ngayon" at bounding box center [52, 181] width 972 height 23
click at [36, 169] on div "Pana- panahon ang pagkakataon Maibabalik ba ang kahapon? Natatandaan mo pa ba N…" at bounding box center [274, 181] width 20795 height 25
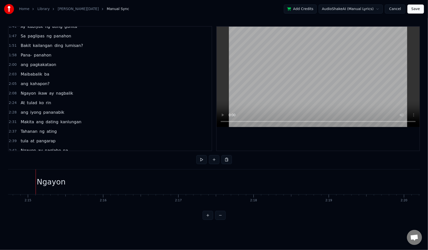
click at [28, 168] on div "0:10 Pana- panahon 0:12 ang pagkakataon 0:15 Maibabalik ba 0:17 ang kahapon? 0:…" at bounding box center [214, 122] width 412 height 193
click at [25, 170] on div "Ngayon" at bounding box center [51, 181] width 972 height 25
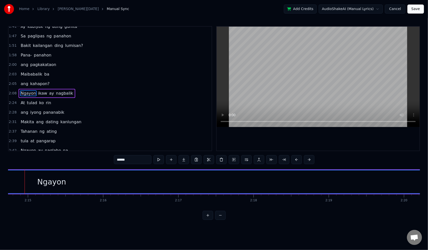
scroll to position [0, 10122]
click at [17, 169] on div "Ngayon ikaw ay nagbalik" at bounding box center [173, 181] width 1200 height 25
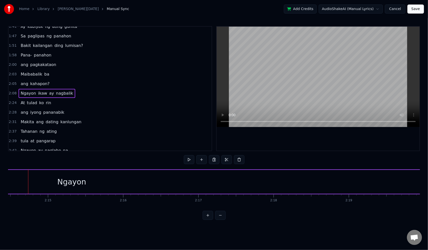
scroll to position [0, 10106]
click at [22, 90] on span "Ngayon" at bounding box center [28, 93] width 16 height 6
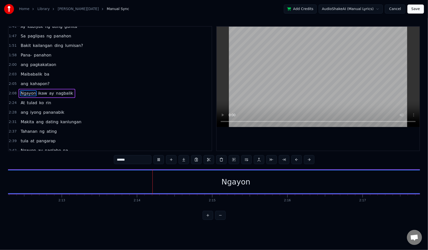
scroll to position [0, 10032]
drag, startPoint x: 33, startPoint y: 86, endPoint x: 21, endPoint y: 87, distance: 12.6
click at [21, 90] on span "Ngayon" at bounding box center [28, 93] width 16 height 6
drag, startPoint x: 155, startPoint y: 172, endPoint x: 148, endPoint y: 173, distance: 7.1
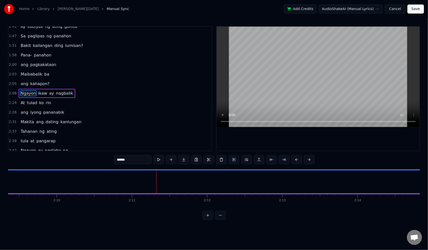
drag, startPoint x: 149, startPoint y: 171, endPoint x: 141, endPoint y: 171, distance: 7.3
drag, startPoint x: 140, startPoint y: 169, endPoint x: 115, endPoint y: 166, distance: 25.5
click at [115, 166] on div "0:10 Pana- panahon 0:12 ang pagkakataon 0:15 Maibabalik ba 0:17 ang kahapon? 0:…" at bounding box center [214, 122] width 412 height 193
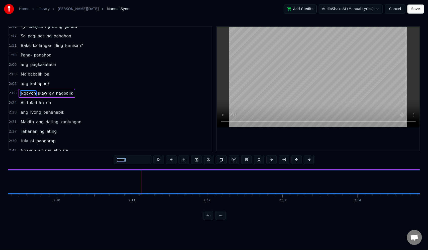
click at [121, 167] on div "0:10 Pana- panahon 0:12 ang pagkakataon 0:15 Maibabalik ba 0:17 ang kahapon? 0:…" at bounding box center [214, 122] width 412 height 193
click at [120, 168] on div "0:10 Pana- panahon 0:12 ang pagkakataon 0:15 Maibabalik ba 0:17 ang kahapon? 0:…" at bounding box center [214, 122] width 412 height 193
click at [103, 168] on div "0:10 Pana- panahon 0:12 ang pagkakataon 0:15 Maibabalik ba 0:17 ang kahapon? 0:…" at bounding box center [214, 122] width 412 height 193
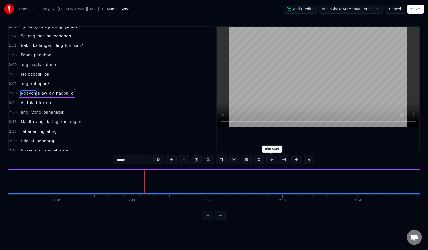
click at [269, 160] on button at bounding box center [271, 159] width 11 height 9
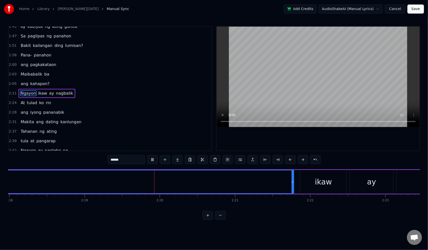
scroll to position [0, 10461]
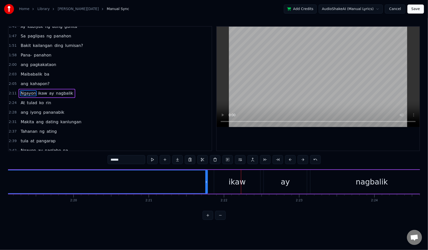
click at [29, 90] on span "Ngayon" at bounding box center [28, 93] width 16 height 6
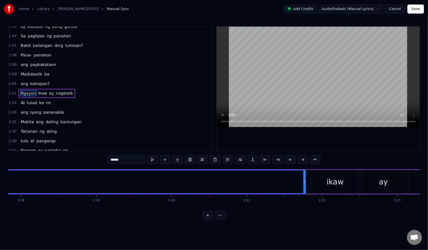
click at [29, 90] on span "Ngayon" at bounding box center [28, 93] width 16 height 6
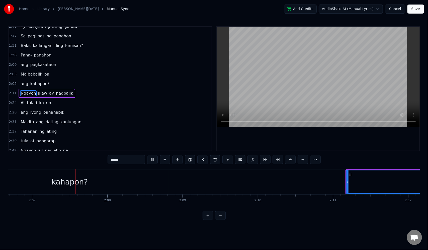
scroll to position [0, 9526]
drag, startPoint x: 346, startPoint y: 188, endPoint x: 377, endPoint y: 188, distance: 31.1
click at [374, 188] on div at bounding box center [373, 181] width 2 height 23
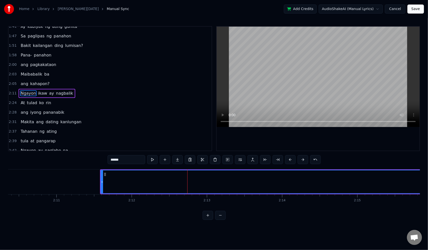
scroll to position [0, 9741]
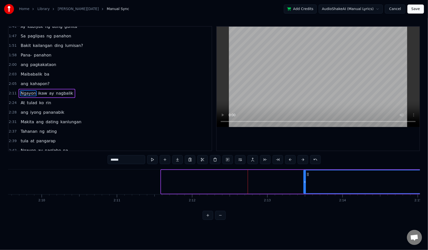
drag, startPoint x: 161, startPoint y: 182, endPoint x: 304, endPoint y: 184, distance: 142.4
click at [304, 184] on div at bounding box center [305, 181] width 2 height 23
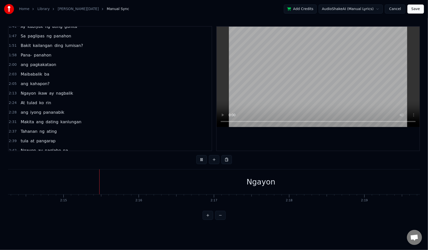
scroll to position [0, 10116]
click at [271, 80] on video at bounding box center [318, 77] width 203 height 100
click at [238, 186] on div "Ngayon" at bounding box center [239, 181] width 29 height 11
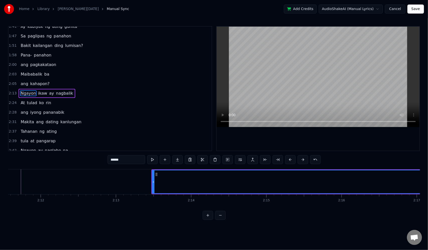
scroll to position [0, 9875]
click at [173, 174] on icon at bounding box center [174, 174] width 4 height 4
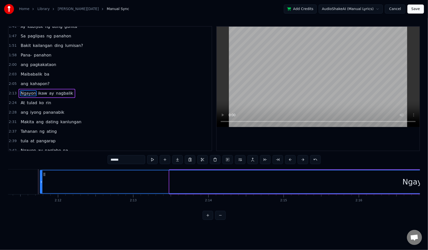
drag, startPoint x: 170, startPoint y: 182, endPoint x: 43, endPoint y: 184, distance: 127.3
click at [41, 184] on div at bounding box center [41, 181] width 2 height 23
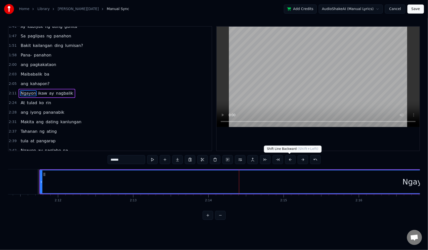
click at [290, 159] on button at bounding box center [290, 159] width 11 height 9
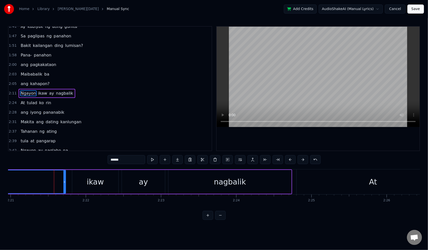
scroll to position [0, 10620]
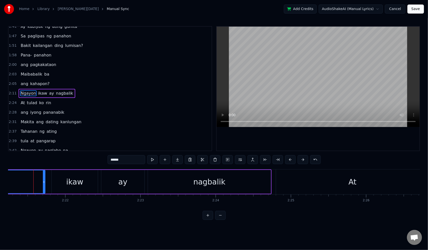
click at [40, 81] on span "kahapon?" at bounding box center [40, 84] width 20 height 6
type input "********"
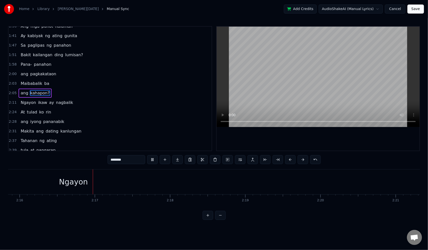
scroll to position [0, 10216]
click at [394, 8] on button "Cancel" at bounding box center [395, 9] width 20 height 9
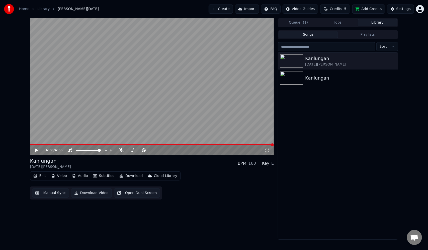
click at [36, 150] on icon at bounding box center [36, 150] width 3 height 4
click at [35, 150] on icon at bounding box center [36, 150] width 3 height 3
click at [36, 150] on icon at bounding box center [36, 150] width 3 height 4
click at [36, 150] on icon at bounding box center [40, 150] width 12 height 4
click at [42, 175] on button "Edit" at bounding box center [39, 175] width 17 height 7
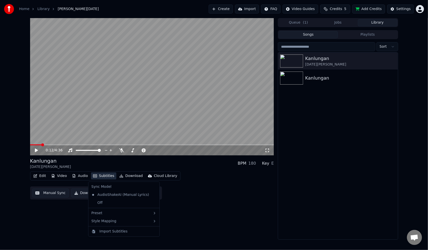
click at [105, 174] on button "Subtitles" at bounding box center [103, 175] width 25 height 7
click at [103, 177] on button "Subtitles" at bounding box center [103, 175] width 25 height 7
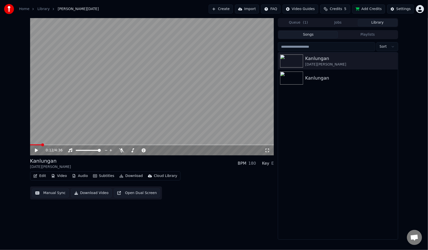
click at [231, 195] on div "Edit Video Audio Subtitles Download Cloud Library Manual Sync Download Video Op…" at bounding box center [152, 185] width 244 height 28
click at [403, 9] on div "Settings" at bounding box center [403, 9] width 14 height 5
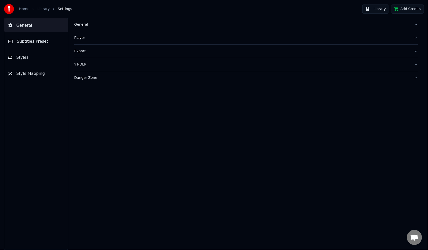
click at [34, 40] on span "Subtitles Preset" at bounding box center [32, 41] width 31 height 6
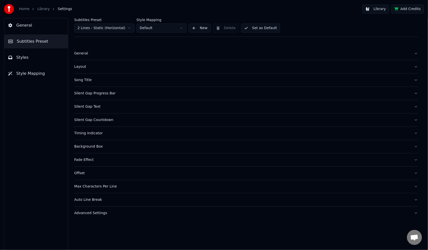
click at [87, 80] on div "Song Title" at bounding box center [242, 79] width 336 height 5
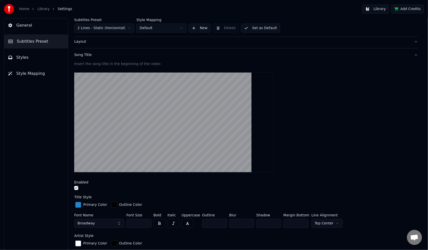
scroll to position [50, 0]
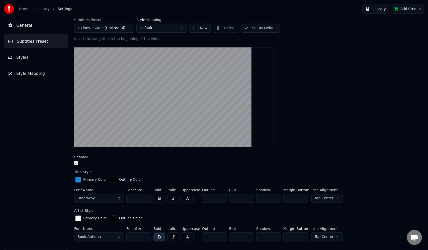
click at [119, 199] on button "Broadway" at bounding box center [99, 197] width 50 height 9
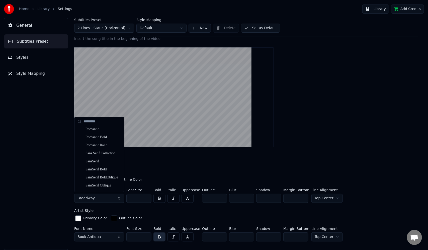
scroll to position [2936, 0]
click at [103, 168] on div "SansSerif BoldOblique" at bounding box center [103, 169] width 36 height 5
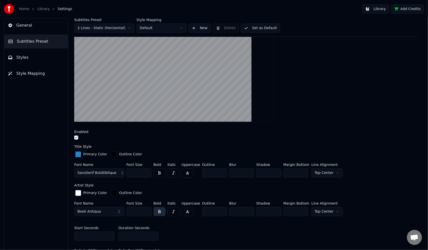
scroll to position [100, 0]
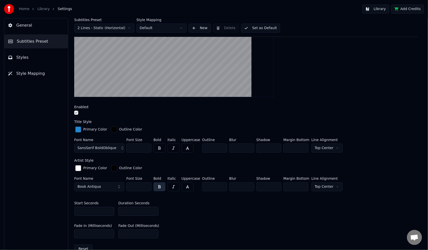
click at [116, 147] on button "SansSerif BoldOblique" at bounding box center [99, 147] width 50 height 9
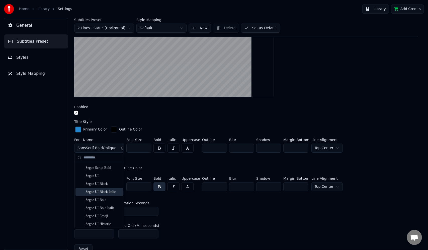
scroll to position [3029, 0]
click at [109, 170] on div "Segoe Print" at bounding box center [103, 168] width 36 height 5
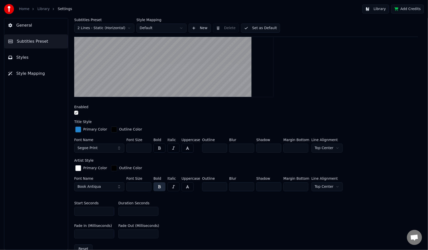
scroll to position [25, 0]
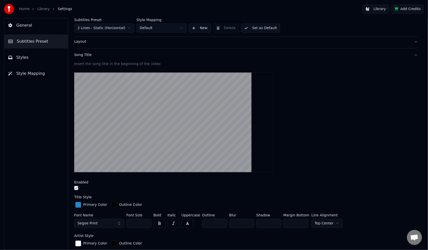
click at [120, 223] on button "Segoe Print" at bounding box center [99, 223] width 50 height 9
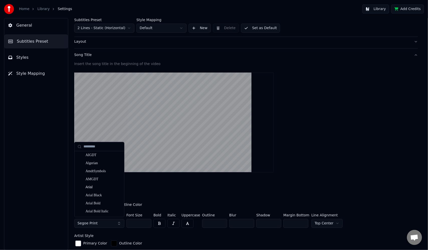
scroll to position [50, 0]
click at [108, 169] on div "Arial Black" at bounding box center [103, 169] width 36 height 5
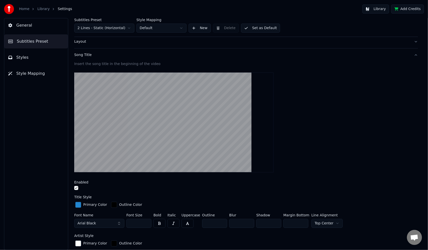
click at [118, 222] on button "Arial Black" at bounding box center [99, 223] width 50 height 9
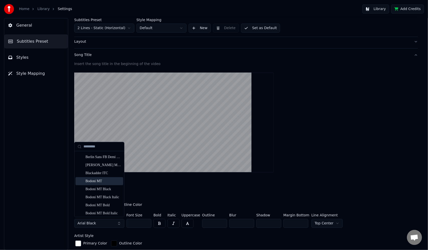
scroll to position [376, 0]
click at [108, 179] on div "Bodoni MT Black" at bounding box center [103, 180] width 36 height 5
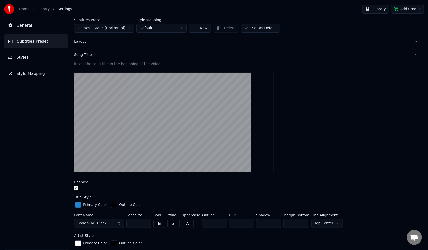
click at [377, 9] on button "Library" at bounding box center [375, 9] width 27 height 9
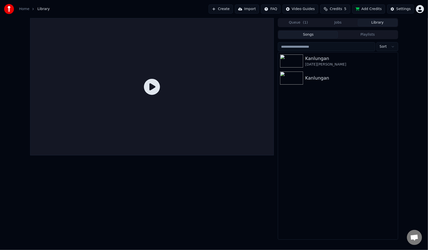
click at [153, 88] on icon at bounding box center [152, 87] width 16 height 16
click at [328, 58] on div "Kanlungan" at bounding box center [347, 58] width 85 height 7
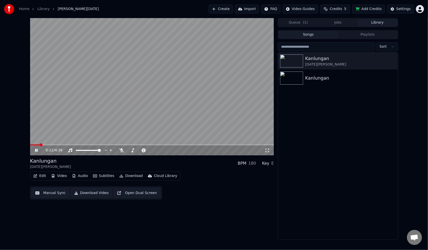
click at [35, 150] on icon at bounding box center [40, 150] width 12 height 4
click at [41, 174] on button "Edit" at bounding box center [39, 175] width 17 height 7
click at [223, 201] on div "0:11 / 4:36 [PERSON_NAME][DATE] BPM 180 Key E Edit Video Audio Subtitles Downlo…" at bounding box center [152, 128] width 244 height 221
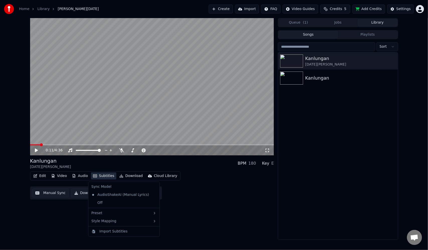
click at [102, 175] on button "Subtitles" at bounding box center [103, 175] width 25 height 7
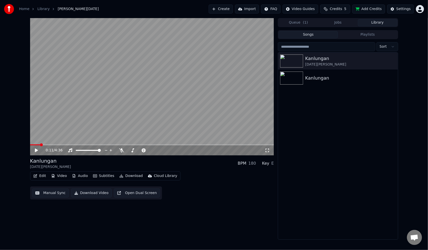
click at [66, 9] on span "[PERSON_NAME][DATE]" at bounding box center [78, 9] width 41 height 5
click at [407, 9] on div "Settings" at bounding box center [403, 9] width 14 height 5
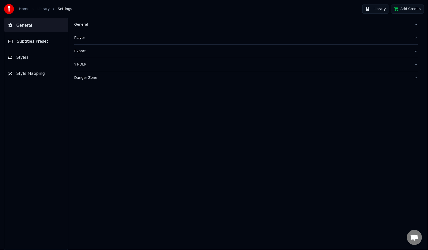
click at [29, 54] on button "Styles" at bounding box center [36, 57] width 64 height 14
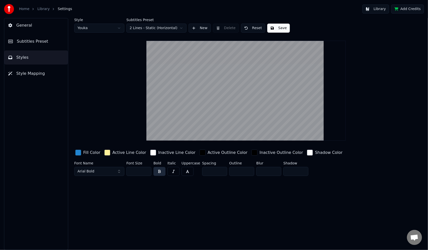
drag, startPoint x: 135, startPoint y: 172, endPoint x: 124, endPoint y: 171, distance: 10.8
click at [124, 171] on div "Font Name Arial Bold Font Size ** Bold Italic Uppercase Spacing * Outline * Blu…" at bounding box center [224, 169] width 300 height 17
type input "***"
click at [277, 29] on button "Save" at bounding box center [278, 28] width 23 height 9
click at [35, 41] on span "Subtitles Preset" at bounding box center [32, 41] width 31 height 6
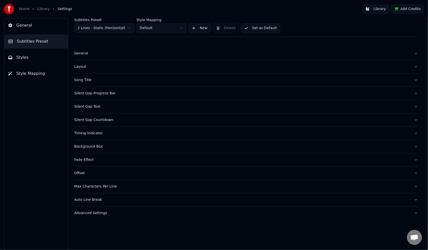
click at [85, 80] on div "Song Title" at bounding box center [242, 79] width 336 height 5
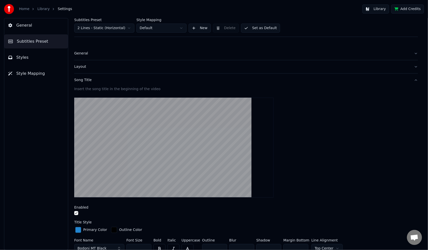
click at [87, 80] on div "Song Title" at bounding box center [242, 79] width 336 height 5
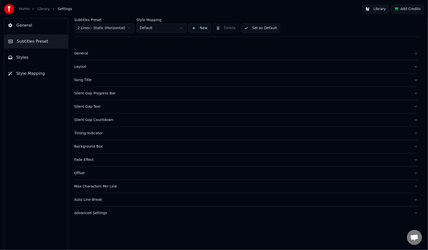
click at [87, 80] on div "Song Title" at bounding box center [242, 79] width 336 height 5
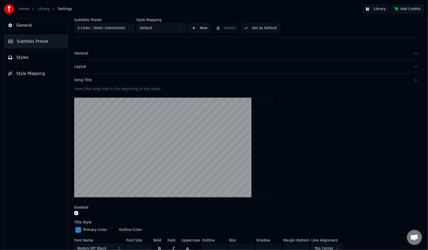
click at [79, 67] on div "Layout" at bounding box center [242, 66] width 336 height 5
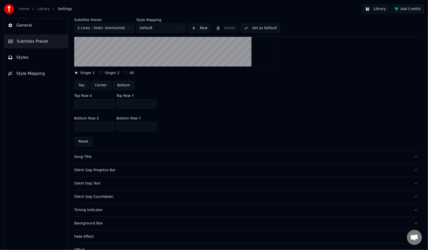
scroll to position [125, 0]
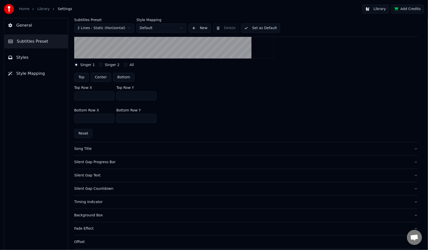
click at [83, 148] on div "Song Title" at bounding box center [242, 148] width 336 height 5
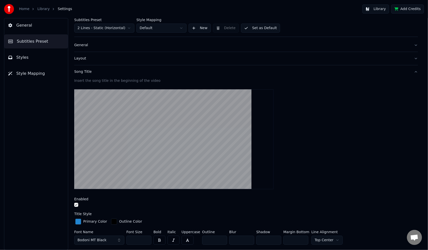
scroll to position [0, 0]
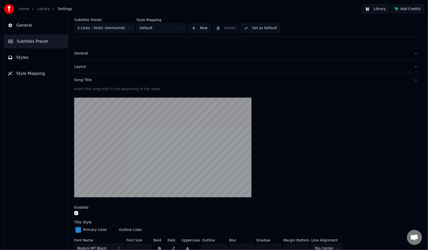
click at [386, 7] on button "Library" at bounding box center [375, 9] width 27 height 9
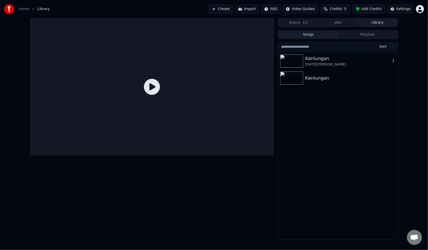
click at [312, 63] on div "[DATE][PERSON_NAME]" at bounding box center [347, 64] width 85 height 5
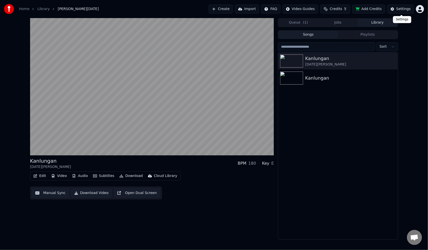
click at [403, 7] on div "Settings" at bounding box center [403, 9] width 14 height 5
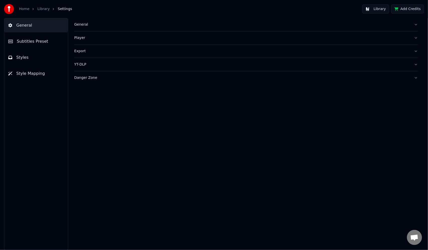
click at [21, 55] on span "Styles" at bounding box center [22, 57] width 12 height 6
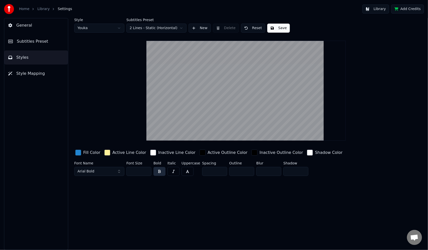
click at [118, 171] on button "Arial Bold" at bounding box center [99, 171] width 50 height 9
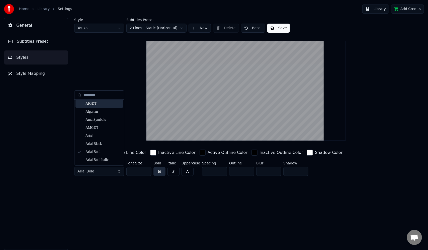
scroll to position [50, 0]
click at [106, 116] on div "Arial Black" at bounding box center [103, 118] width 36 height 5
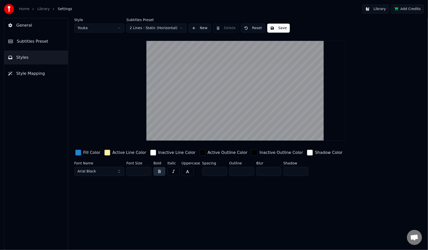
click at [118, 172] on button "Arial Black" at bounding box center [99, 171] width 50 height 9
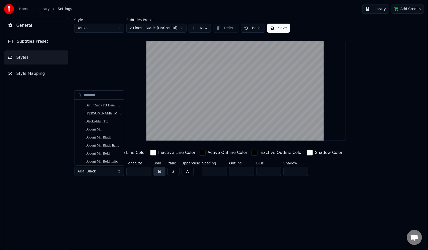
scroll to position [376, 0]
click at [104, 128] on div "Bodoni MT Black" at bounding box center [103, 129] width 36 height 5
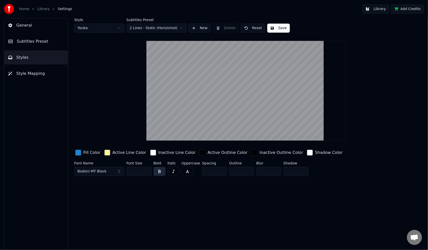
click at [118, 173] on button "Bodoni MT Black" at bounding box center [99, 171] width 50 height 9
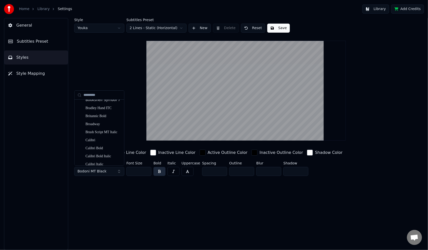
scroll to position [551, 0]
click at [108, 122] on div "Broadway" at bounding box center [103, 122] width 36 height 5
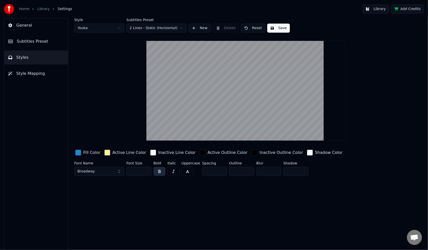
click at [382, 11] on button "Library" at bounding box center [375, 9] width 27 height 9
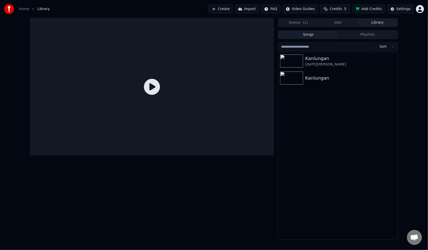
click at [407, 10] on div "Settings" at bounding box center [403, 9] width 14 height 5
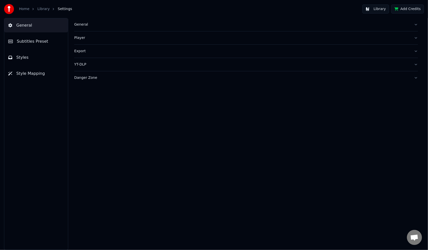
click at [26, 60] on button "Styles" at bounding box center [36, 57] width 64 height 14
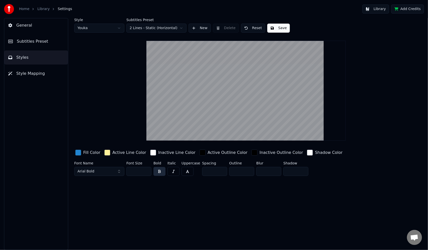
click at [117, 170] on button "Arial Bold" at bounding box center [99, 171] width 50 height 9
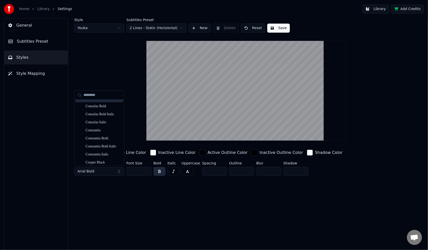
scroll to position [977, 0]
click at [105, 135] on div "Cooper Black" at bounding box center [103, 137] width 36 height 5
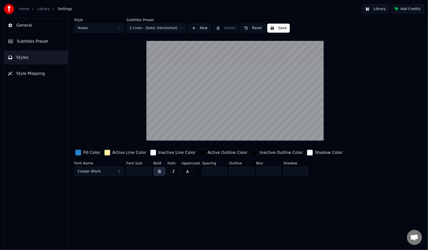
click at [108, 172] on button "Cooper Black" at bounding box center [99, 171] width 50 height 9
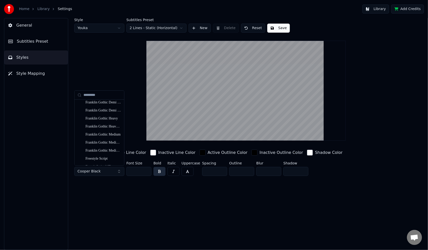
scroll to position [1353, 0]
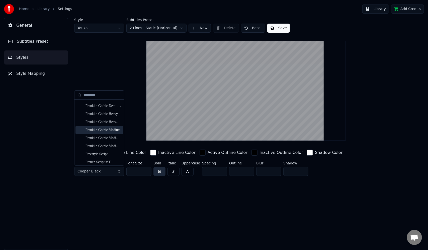
click at [103, 131] on div "Franklin Gothic Medium" at bounding box center [103, 129] width 36 height 5
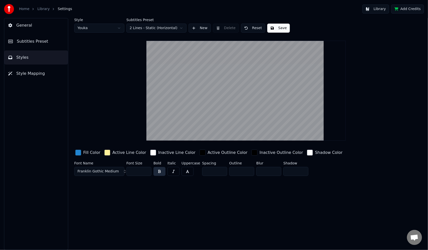
click at [118, 170] on button "Franklin Gothic Medium" at bounding box center [99, 171] width 50 height 9
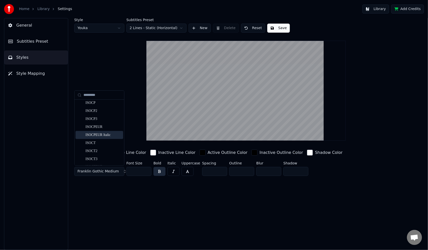
click at [104, 134] on div "ISOCPEUR Italic" at bounding box center [103, 134] width 36 height 5
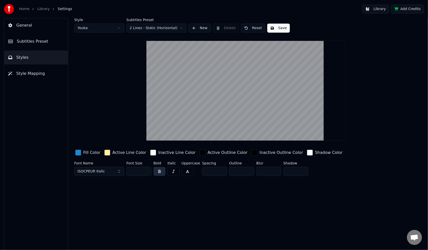
click at [118, 170] on button "ISOCPEUR Italic" at bounding box center [99, 171] width 50 height 9
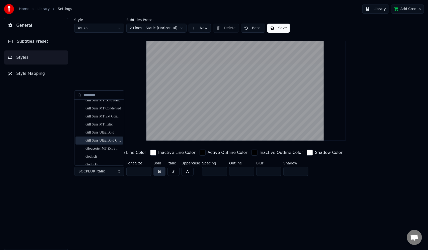
click at [99, 141] on div "Gill Sans Ultra Bold Condensed" at bounding box center [103, 140] width 36 height 5
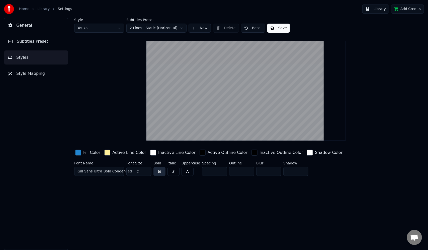
click at [119, 171] on span "Gill Sans Ultra Bold Condensed" at bounding box center [104, 171] width 54 height 5
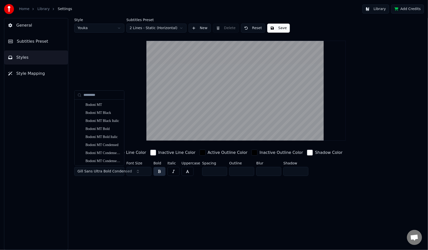
scroll to position [401, 0]
click at [105, 142] on div "Bodoni MT Condensed Bold" at bounding box center [103, 144] width 36 height 5
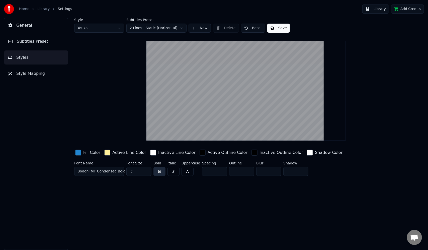
click at [101, 170] on span "Bodoni MT Condensed Bold" at bounding box center [101, 171] width 48 height 5
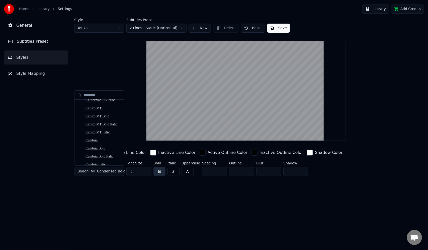
scroll to position [654, 0]
click at [98, 147] on div "Cambria Bold" at bounding box center [103, 148] width 36 height 5
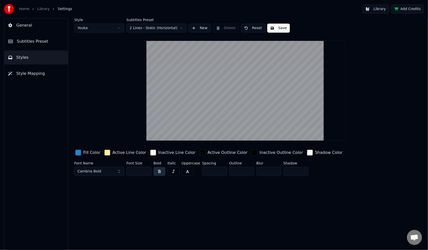
click at [278, 26] on button "Save" at bounding box center [278, 28] width 23 height 9
click at [383, 8] on button "Library" at bounding box center [375, 9] width 27 height 9
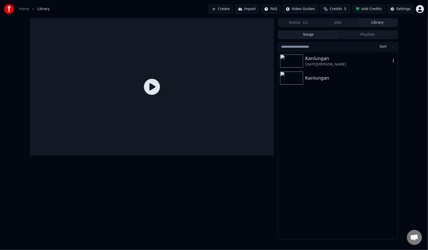
click at [319, 60] on div "Kanlungan" at bounding box center [347, 58] width 85 height 7
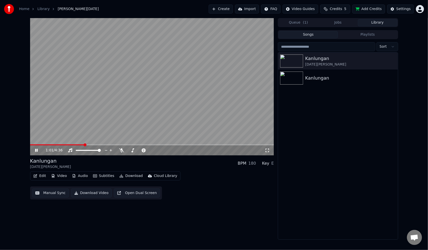
click at [187, 91] on video at bounding box center [152, 86] width 244 height 137
click at [403, 8] on div "Settings" at bounding box center [403, 9] width 14 height 5
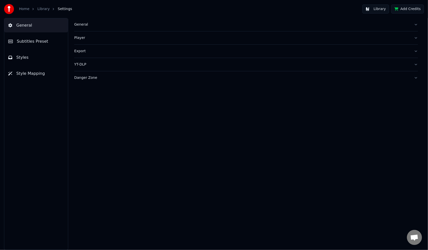
click at [25, 56] on span "Styles" at bounding box center [22, 57] width 12 height 6
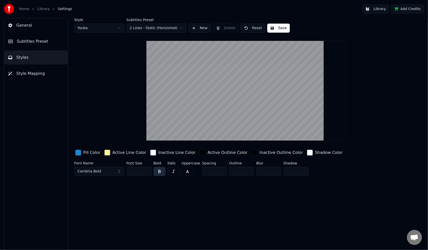
click at [107, 151] on div "button" at bounding box center [107, 152] width 6 height 6
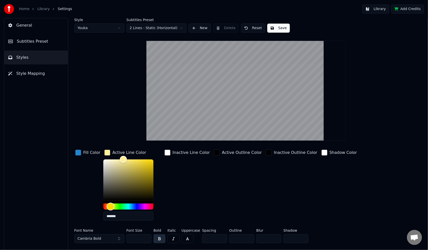
click at [143, 207] on div "Hue" at bounding box center [128, 206] width 50 height 6
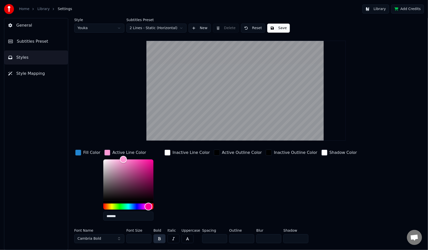
click at [147, 204] on div "Hue" at bounding box center [128, 206] width 50 height 6
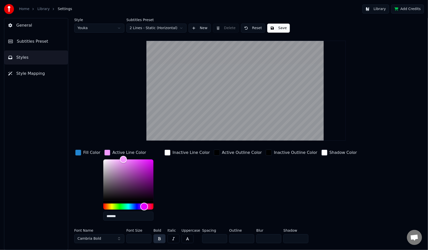
click at [143, 204] on div "Hue" at bounding box center [128, 206] width 50 height 6
click at [141, 160] on div "Color" at bounding box center [128, 179] width 50 height 41
click at [149, 160] on div "Color" at bounding box center [128, 179] width 50 height 41
click at [129, 160] on div "Color" at bounding box center [128, 179] width 50 height 41
type input "*******"
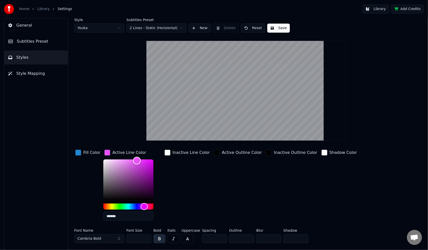
click at [135, 160] on div "Color" at bounding box center [128, 179] width 50 height 41
click at [279, 30] on button "Save" at bounding box center [278, 28] width 23 height 9
click at [80, 152] on div "button" at bounding box center [78, 152] width 6 height 6
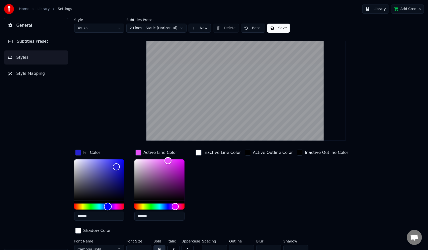
click at [108, 206] on div "Hue" at bounding box center [99, 206] width 50 height 6
click at [86, 216] on input "*******" at bounding box center [99, 215] width 50 height 9
click at [93, 215] on input "*******" at bounding box center [99, 215] width 50 height 9
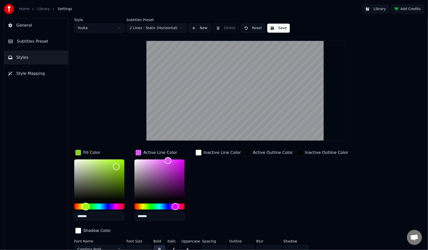
click at [86, 205] on div "Hue" at bounding box center [99, 206] width 50 height 6
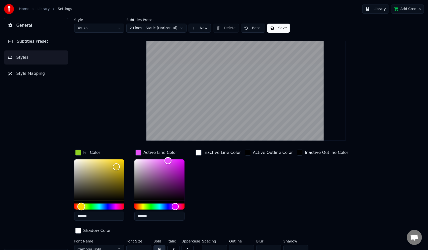
click at [81, 206] on div "Hue" at bounding box center [99, 206] width 50 height 6
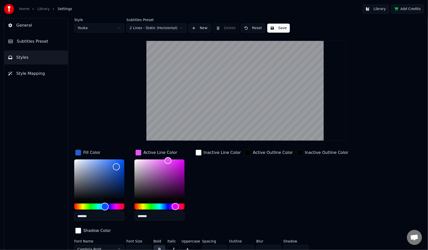
click at [105, 205] on div "Hue" at bounding box center [99, 206] width 50 height 6
type input "*******"
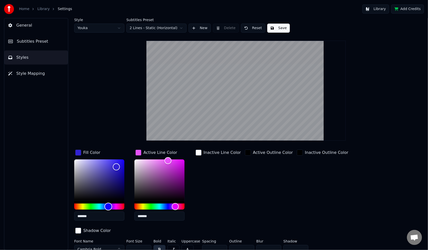
click at [108, 205] on div "Hue" at bounding box center [109, 207] width 8 height 8
click at [278, 28] on button "Save" at bounding box center [278, 28] width 23 height 9
click at [381, 10] on button "Library" at bounding box center [375, 9] width 27 height 9
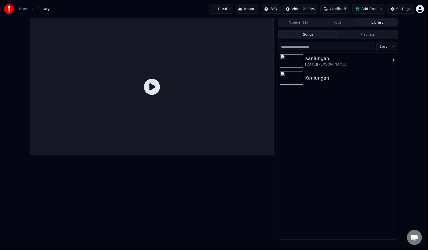
click at [319, 62] on div "[DATE][PERSON_NAME]" at bounding box center [347, 64] width 85 height 5
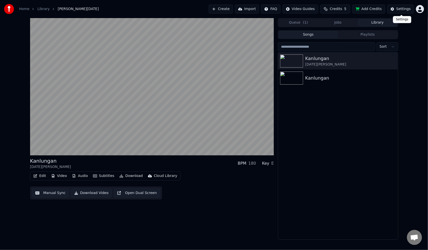
click at [405, 9] on div "Settings" at bounding box center [403, 9] width 14 height 5
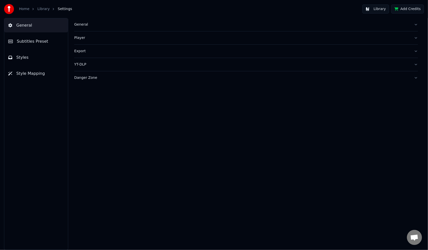
click at [31, 57] on button "Styles" at bounding box center [36, 57] width 64 height 14
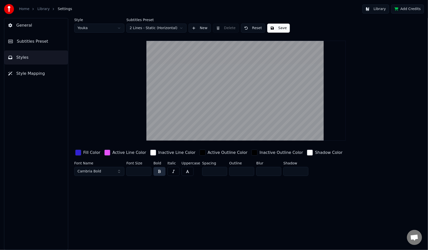
click at [107, 154] on div "button" at bounding box center [107, 152] width 6 height 6
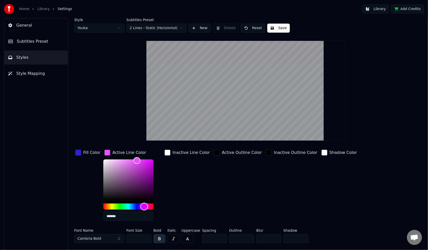
click at [120, 205] on div "Hue" at bounding box center [128, 206] width 50 height 6
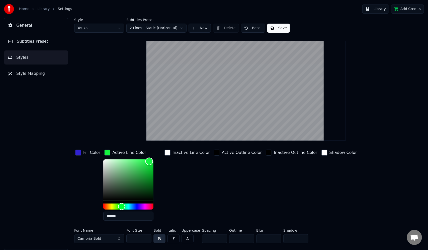
click at [148, 161] on div "Color" at bounding box center [128, 179] width 50 height 41
type input "*******"
click at [104, 162] on div "Color" at bounding box center [128, 179] width 50 height 41
click at [80, 152] on div "button" at bounding box center [78, 152] width 6 height 6
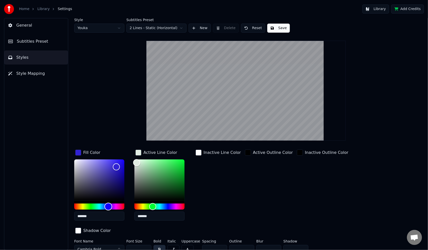
type input "*******"
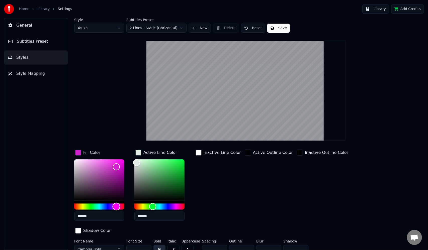
click at [116, 205] on div "Hue" at bounding box center [99, 206] width 50 height 6
click at [276, 30] on button "Save" at bounding box center [278, 28] width 23 height 9
click at [138, 151] on div "button" at bounding box center [138, 152] width 6 height 6
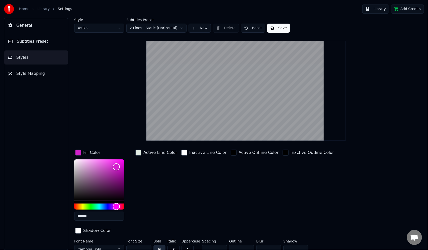
click at [162, 151] on div "Active Line Color" at bounding box center [160, 152] width 34 height 6
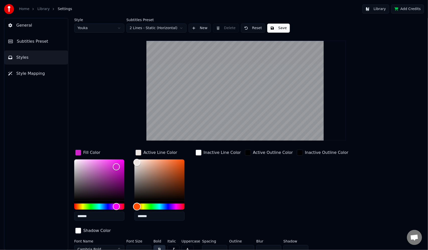
click at [137, 205] on div "Hue" at bounding box center [159, 206] width 50 height 6
click at [180, 160] on div "Color" at bounding box center [159, 179] width 50 height 41
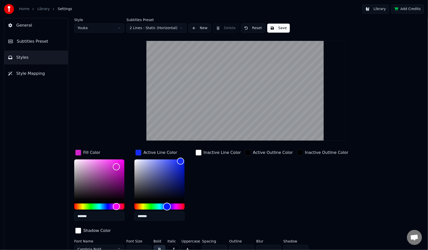
click at [167, 204] on div "Hue" at bounding box center [159, 206] width 50 height 6
type input "*******"
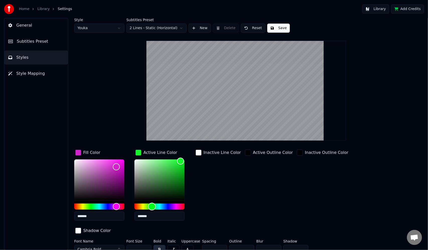
click at [152, 205] on div "Hue" at bounding box center [159, 206] width 50 height 6
click at [276, 29] on button "Save" at bounding box center [278, 28] width 23 height 9
click at [384, 11] on button "Library" at bounding box center [375, 9] width 27 height 9
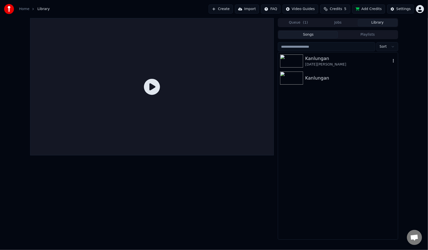
click at [318, 64] on div "[DATE][PERSON_NAME]" at bounding box center [347, 64] width 85 height 5
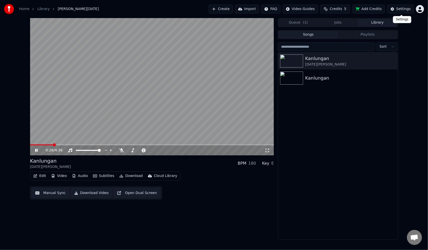
click at [400, 8] on div "Settings" at bounding box center [403, 9] width 14 height 5
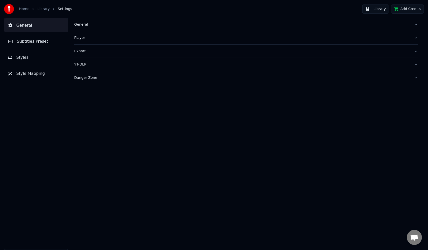
click at [22, 59] on span "Styles" at bounding box center [22, 57] width 12 height 6
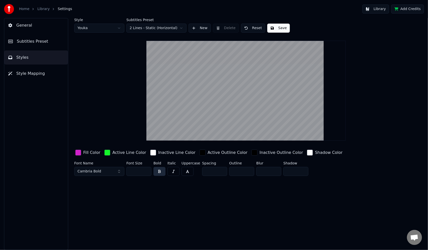
click at [105, 152] on div "button" at bounding box center [107, 152] width 6 height 6
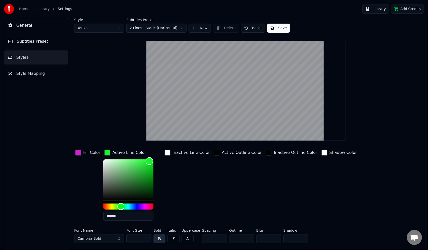
type input "*******"
click at [103, 160] on div "Color" at bounding box center [128, 179] width 50 height 41
click at [275, 27] on button "Save" at bounding box center [278, 28] width 23 height 9
click at [26, 43] on span "Subtitles Preset" at bounding box center [32, 41] width 31 height 6
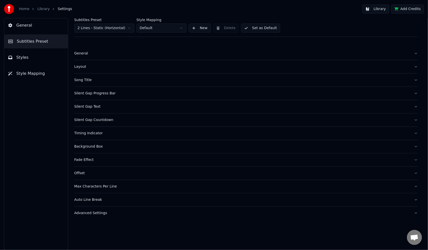
click at [80, 79] on div "Song Title" at bounding box center [242, 79] width 336 height 5
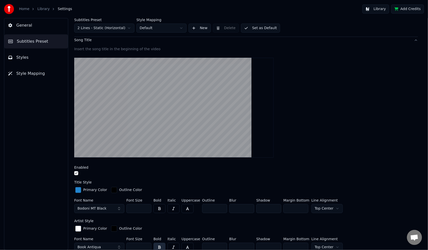
scroll to position [50, 0]
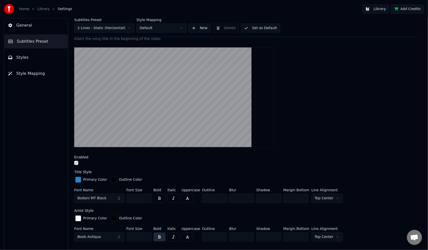
click at [78, 180] on div "button" at bounding box center [78, 179] width 6 height 6
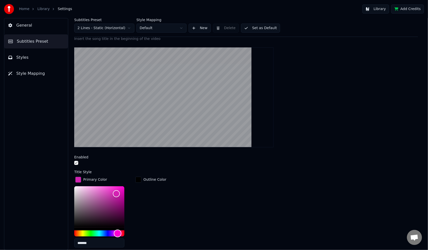
click at [118, 233] on div "Hue" at bounding box center [99, 233] width 50 height 6
type input "*******"
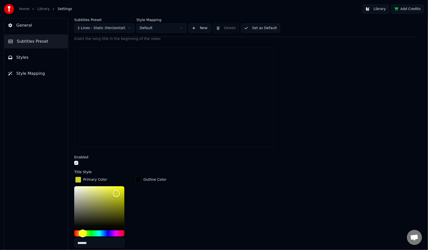
click at [83, 231] on div "Hue" at bounding box center [99, 233] width 50 height 6
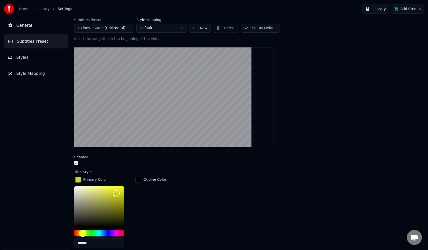
click at [28, 56] on button "Styles" at bounding box center [36, 57] width 64 height 14
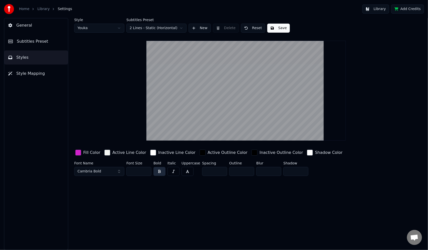
scroll to position [0, 0]
click at [48, 60] on button "Styles" at bounding box center [36, 57] width 64 height 14
click at [41, 40] on span "Subtitles Preset" at bounding box center [32, 41] width 31 height 6
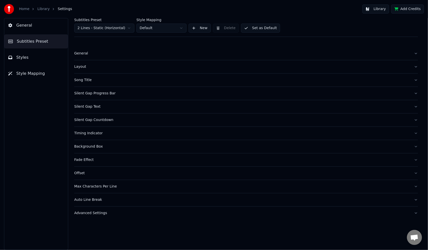
click at [89, 82] on div "Song Title" at bounding box center [242, 79] width 336 height 5
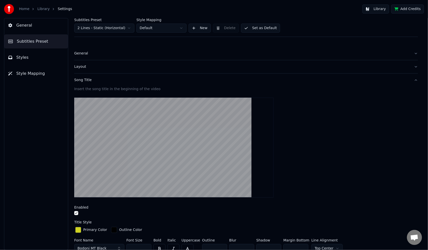
click at [383, 9] on button "Library" at bounding box center [375, 9] width 27 height 9
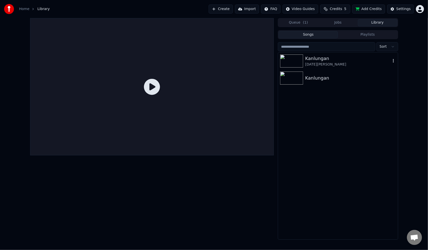
click at [319, 62] on div "[DATE][PERSON_NAME]" at bounding box center [347, 64] width 85 height 5
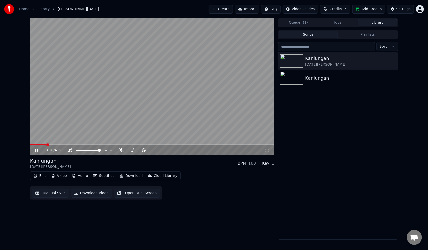
click at [216, 82] on video at bounding box center [152, 86] width 244 height 137
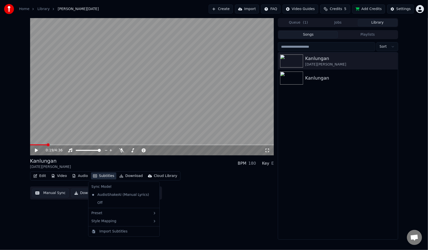
click at [101, 175] on button "Subtitles" at bounding box center [103, 175] width 25 height 7
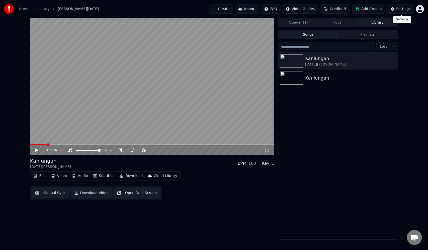
click at [401, 10] on div "Settings" at bounding box center [403, 9] width 14 height 5
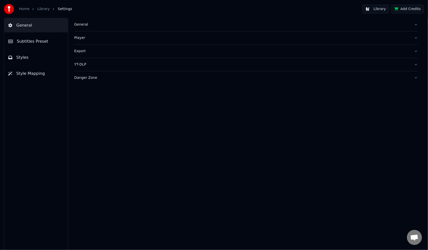
click at [26, 57] on span "Styles" at bounding box center [22, 57] width 12 height 6
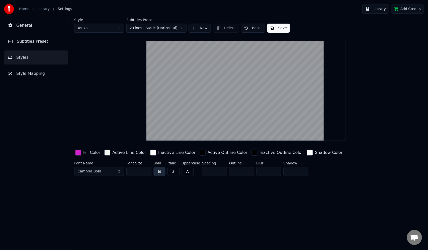
click at [30, 40] on span "Subtitles Preset" at bounding box center [32, 41] width 31 height 6
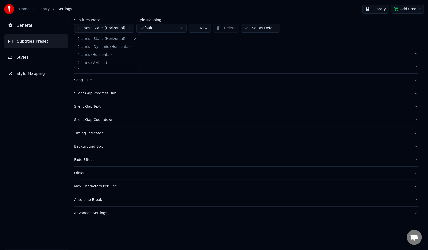
click at [128, 28] on html "Home Library Settings Library Add Credits General Subtitles Preset Styles Style…" at bounding box center [214, 125] width 428 height 250
click at [212, 9] on html "Home Library Settings Library Add Credits General Subtitles Preset Styles Style…" at bounding box center [214, 125] width 428 height 250
click at [82, 65] on div "Layout" at bounding box center [242, 66] width 336 height 5
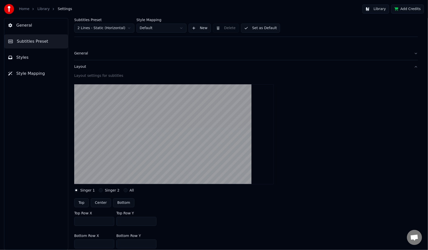
click at [83, 52] on div "General" at bounding box center [242, 53] width 336 height 5
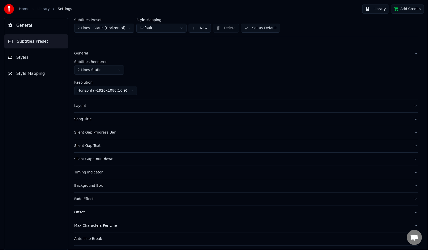
click at [84, 120] on div "Song Title" at bounding box center [242, 119] width 336 height 5
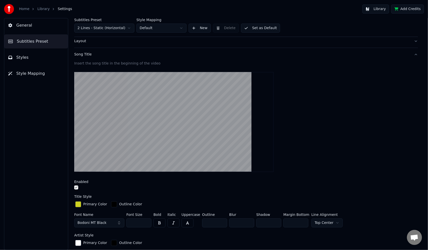
scroll to position [50, 0]
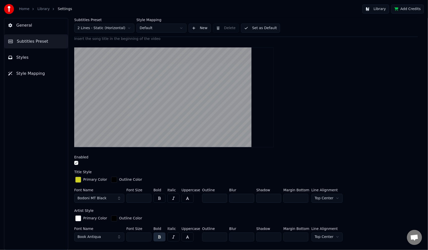
click at [120, 198] on button "Bodoni MT Black" at bounding box center [99, 197] width 50 height 9
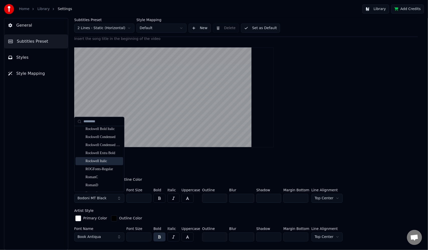
scroll to position [2823, 0]
click at [107, 138] on div "Rockwell" at bounding box center [103, 138] width 36 height 5
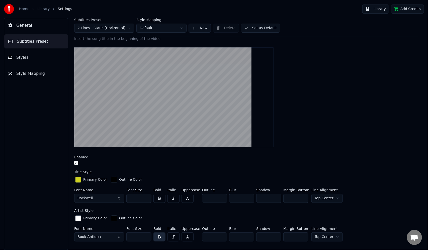
click at [110, 198] on button "Rockwell" at bounding box center [99, 197] width 50 height 9
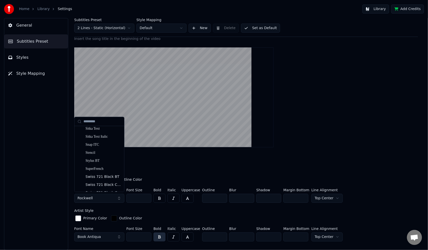
scroll to position [3215, 0]
click at [105, 170] on div "Stencil" at bounding box center [103, 170] width 36 height 5
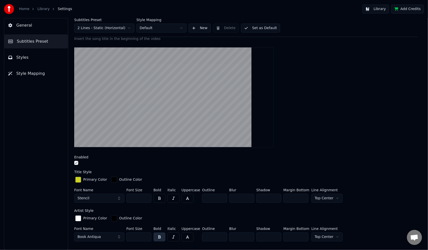
click at [93, 196] on button "Stencil" at bounding box center [99, 197] width 50 height 9
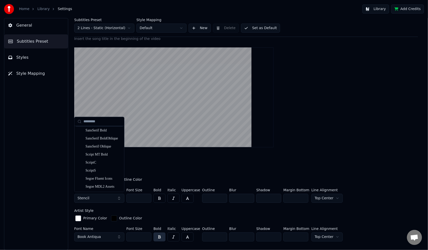
scroll to position [2974, 0]
click at [102, 171] on div "Segoe Fluent Icons" at bounding box center [103, 170] width 36 height 5
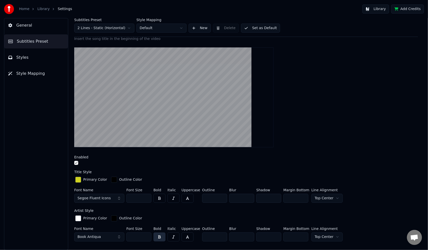
click at [106, 197] on span "Segoe Fluent Icons" at bounding box center [93, 197] width 33 height 5
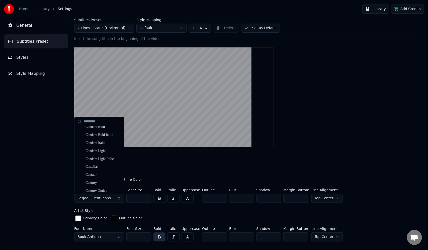
scroll to position [750, 0]
click at [101, 158] on div "Castellar" at bounding box center [103, 158] width 36 height 5
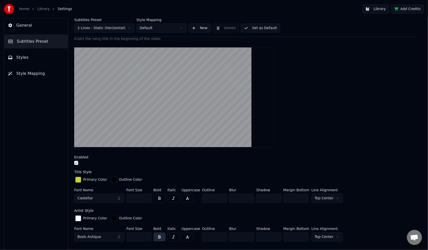
click at [378, 8] on button "Library" at bounding box center [375, 9] width 27 height 9
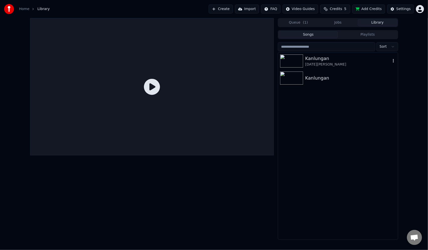
click at [310, 60] on div "Kanlungan" at bounding box center [347, 58] width 85 height 7
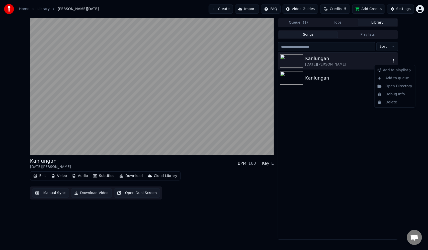
click at [393, 62] on icon "button" at bounding box center [393, 61] width 1 height 4
click at [340, 91] on div "Kanlungan [DATE][PERSON_NAME]" at bounding box center [338, 145] width 120 height 187
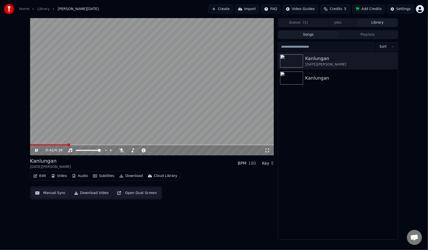
click at [267, 149] on icon at bounding box center [267, 150] width 5 height 4
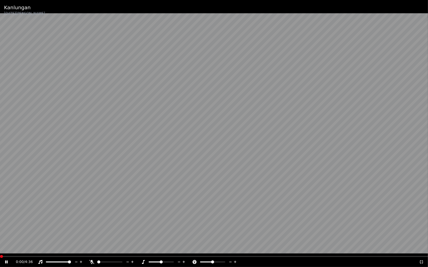
click at [0, 249] on span at bounding box center [1, 256] width 3 height 3
click at [421, 249] on icon at bounding box center [421, 262] width 5 height 4
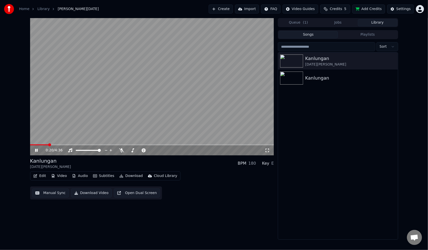
click at [252, 125] on video at bounding box center [152, 86] width 244 height 137
click at [206, 113] on video at bounding box center [152, 86] width 244 height 137
click at [121, 124] on video at bounding box center [152, 86] width 244 height 137
